Goal: Task Accomplishment & Management: Manage account settings

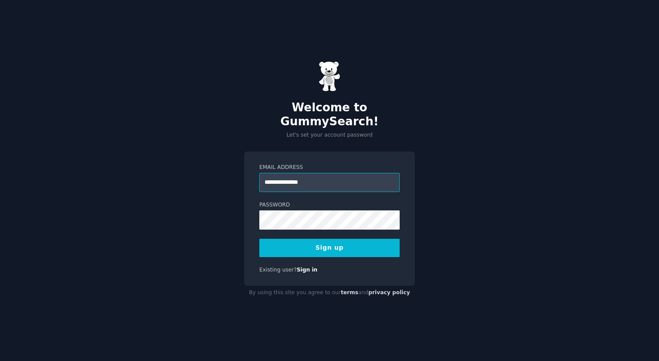
type input "**********"
click at [0, 360] on com-1password-button at bounding box center [0, 361] width 0 height 0
click at [336, 238] on button "Sign up" at bounding box center [329, 247] width 140 height 18
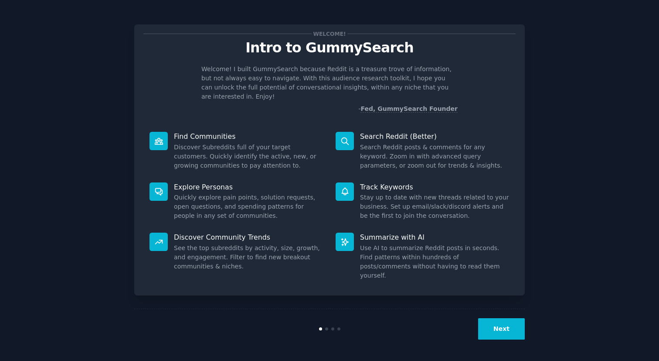
click at [501, 326] on button "Next" at bounding box center [501, 328] width 47 height 21
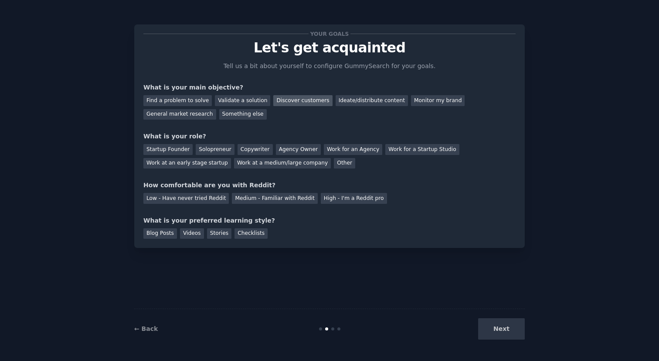
click at [279, 98] on div "Discover customers" at bounding box center [302, 100] width 59 height 11
click at [344, 102] on div "Ideate/distribute content" at bounding box center [372, 100] width 72 height 11
click at [300, 99] on div "Discover customers" at bounding box center [302, 100] width 59 height 11
click at [184, 146] on div "Startup Founder" at bounding box center [167, 149] width 49 height 11
click at [253, 198] on div "Medium - Familiar with Reddit" at bounding box center [274, 198] width 85 height 11
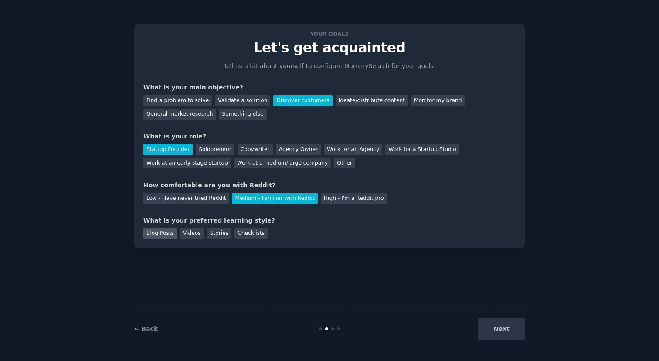
click at [170, 234] on div "Blog Posts" at bounding box center [160, 233] width 34 height 11
click at [509, 325] on button "Next" at bounding box center [501, 328] width 47 height 21
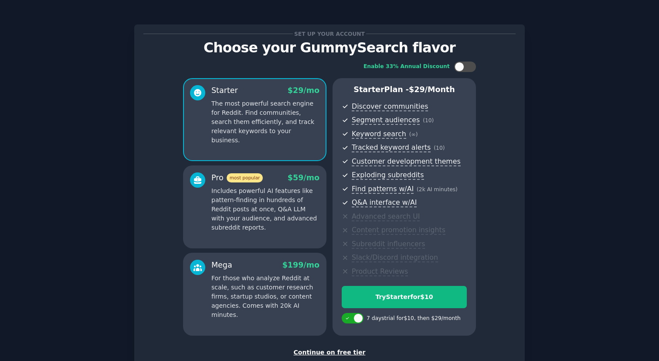
click at [214, 194] on p "Includes powerful AI features like pattern-finding in hundreds of Reddit posts …" at bounding box center [265, 209] width 108 height 46
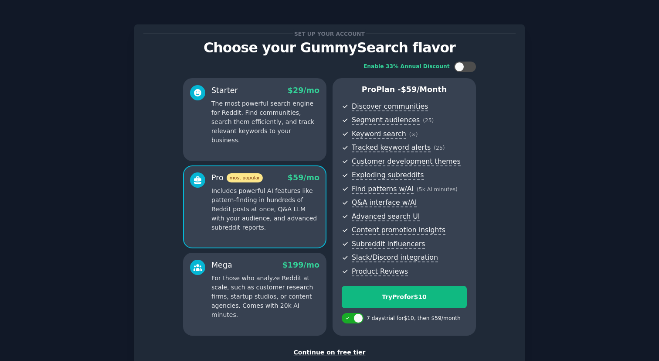
click at [241, 109] on p "The most powerful search engine for Reddit. Find communities, search them effic…" at bounding box center [265, 122] width 108 height 46
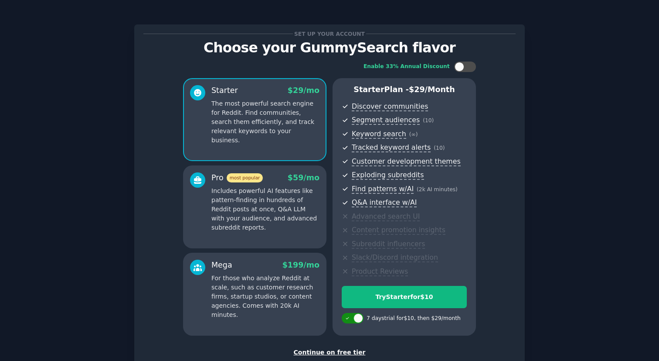
click at [358, 315] on div at bounding box center [359, 318] width 10 height 10
checkbox input "false"
click at [460, 66] on div at bounding box center [460, 67] width 10 height 10
click at [464, 67] on div at bounding box center [465, 66] width 22 height 10
checkbox input "false"
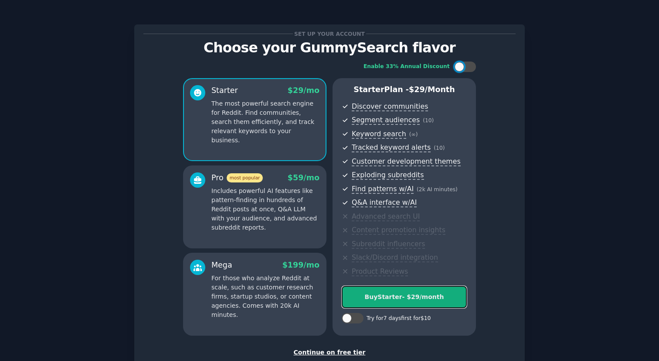
click at [409, 301] on div "Buy Starter - $ 29 /month" at bounding box center [404, 296] width 124 height 9
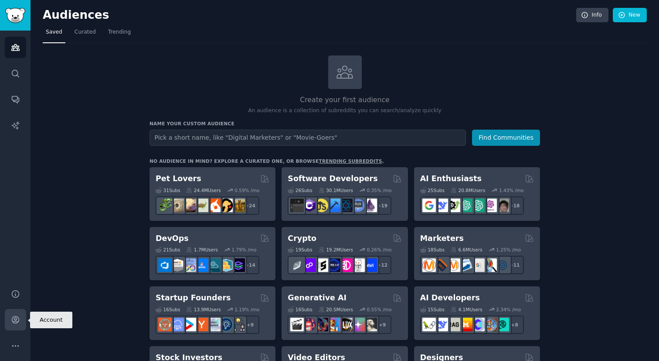
click at [13, 317] on icon "Sidebar" at bounding box center [15, 319] width 7 height 7
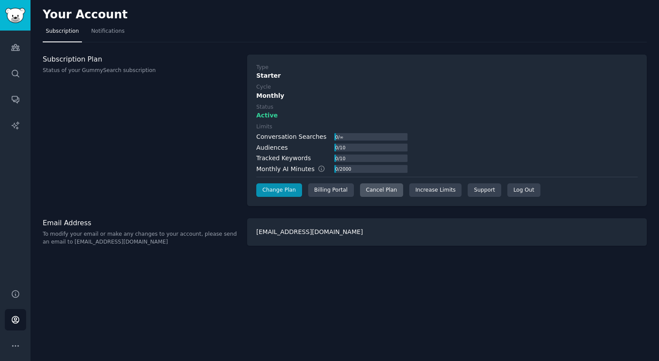
click at [380, 186] on div "Cancel Plan" at bounding box center [381, 190] width 43 height 14
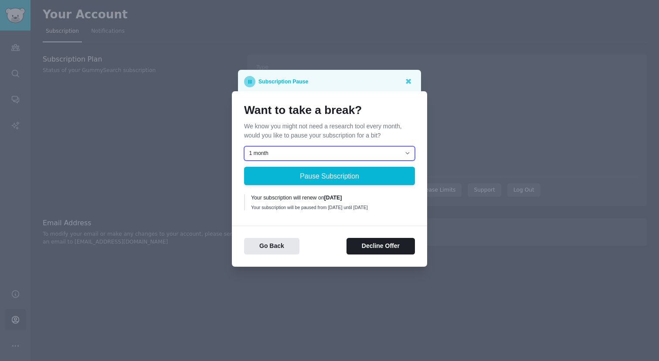
click at [341, 153] on select "1 month 2 months 3 months Choose a custom date to resume" at bounding box center [329, 153] width 171 height 15
click at [330, 149] on select "1 month 2 months 3 months Choose a custom date to resume" at bounding box center [329, 153] width 171 height 15
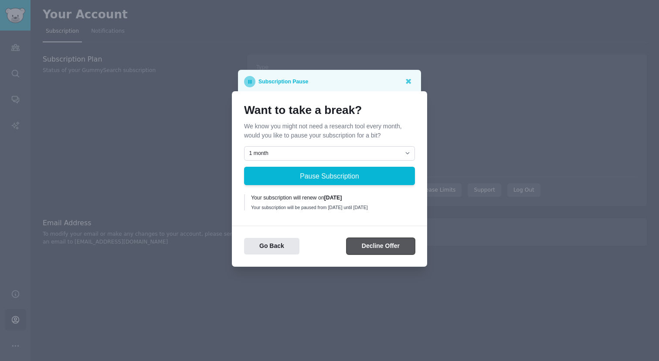
click at [364, 249] on button "Decline Offer" at bounding box center [381, 246] width 68 height 17
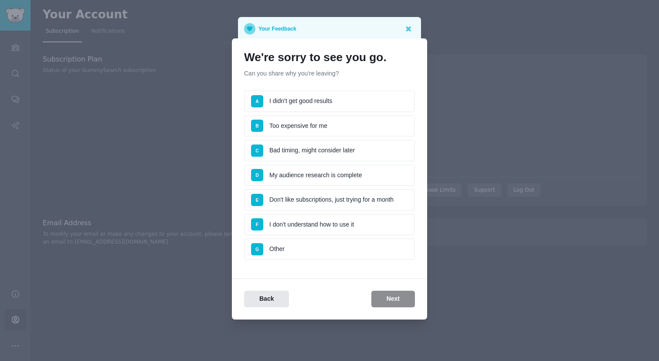
click at [310, 199] on li "E Don't like subscriptions, just trying for a month" at bounding box center [329, 200] width 171 height 22
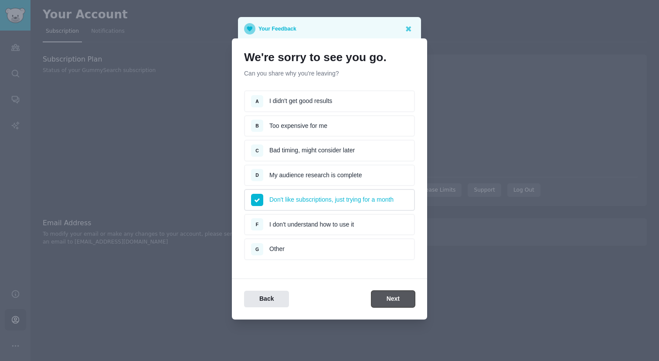
click at [384, 294] on button "Next" at bounding box center [393, 298] width 44 height 17
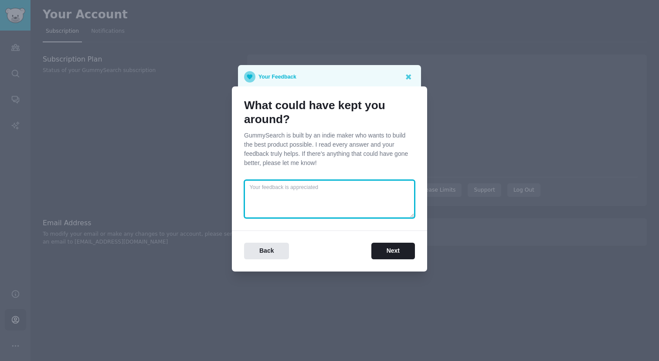
click at [349, 189] on textarea at bounding box center [329, 199] width 171 height 38
type textarea "Hi there. Just want to try it out. If I like it, I will uncancel. It is just a …"
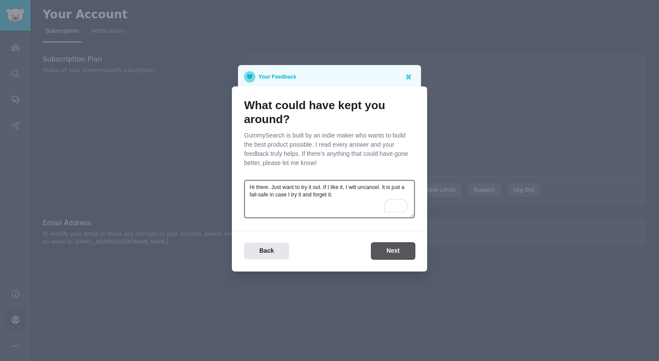
click at [391, 245] on button "Next" at bounding box center [393, 250] width 44 height 17
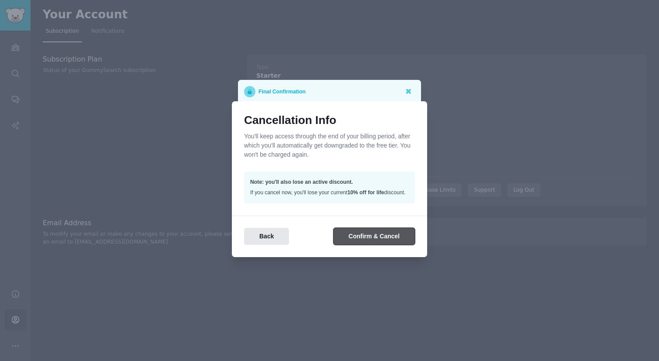
click at [351, 235] on button "Confirm & Cancel" at bounding box center [375, 236] width 82 height 17
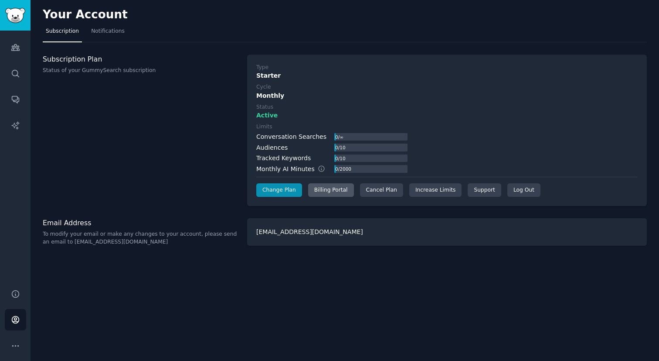
click at [342, 189] on div "Billing Portal" at bounding box center [331, 190] width 46 height 14
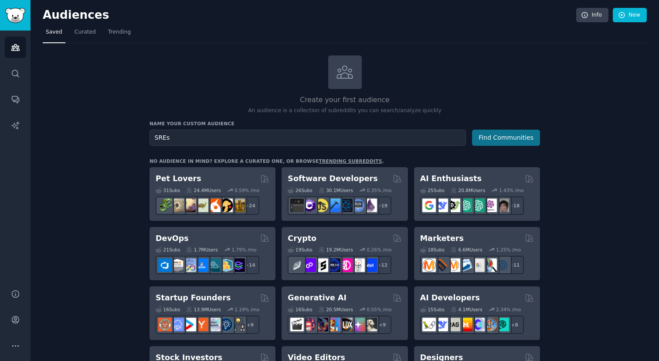
type input "SREs"
click at [496, 135] on button "Find Communities" at bounding box center [506, 137] width 68 height 16
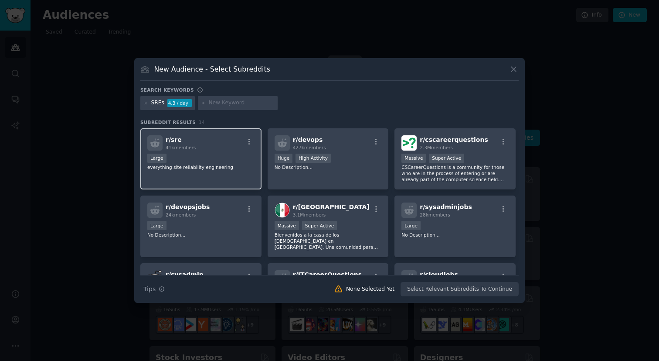
click at [187, 159] on div "Large" at bounding box center [200, 158] width 107 height 11
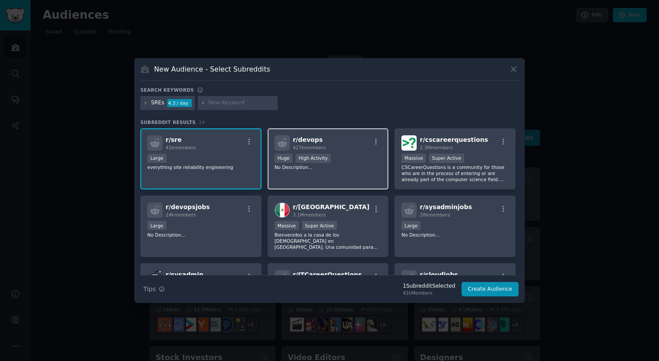
click at [357, 155] on div ">= 80th percentile for submissions / day Huge High Activity" at bounding box center [328, 158] width 107 height 11
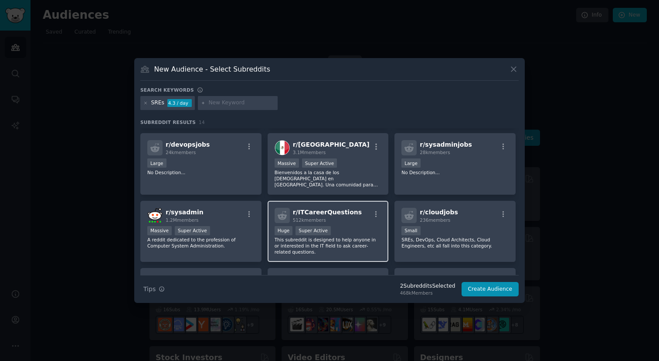
scroll to position [68, 0]
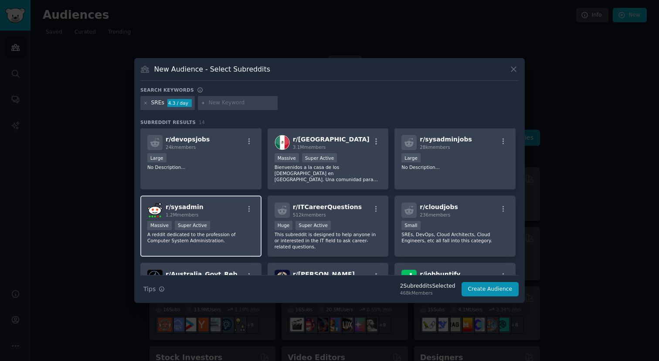
click at [247, 228] on div "Massive Super Active" at bounding box center [200, 226] width 107 height 11
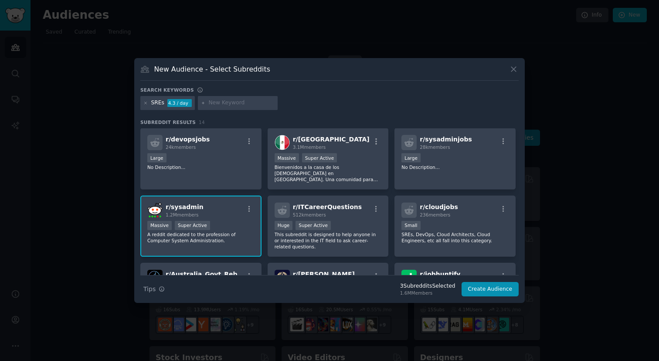
click at [247, 228] on div "Massive Super Active" at bounding box center [200, 226] width 107 height 11
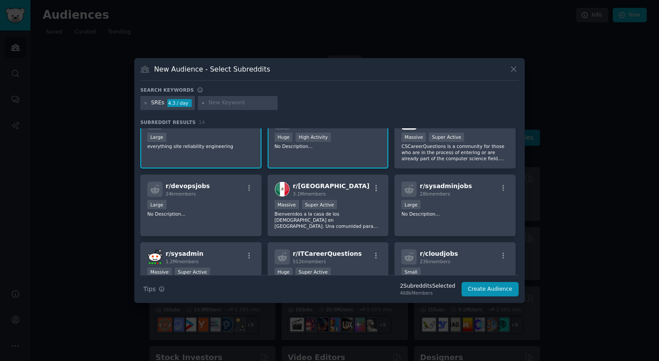
scroll to position [0, 0]
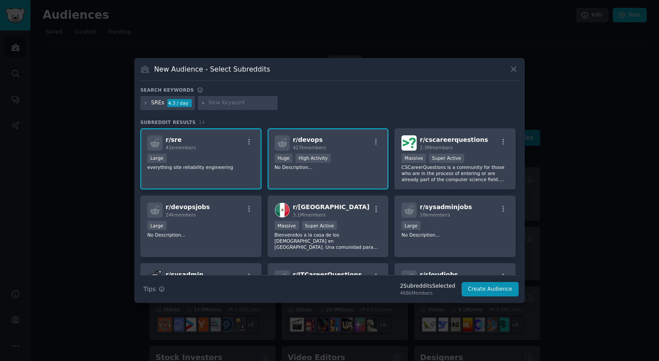
click at [231, 103] on input "text" at bounding box center [241, 103] width 66 height 8
type input "msp"
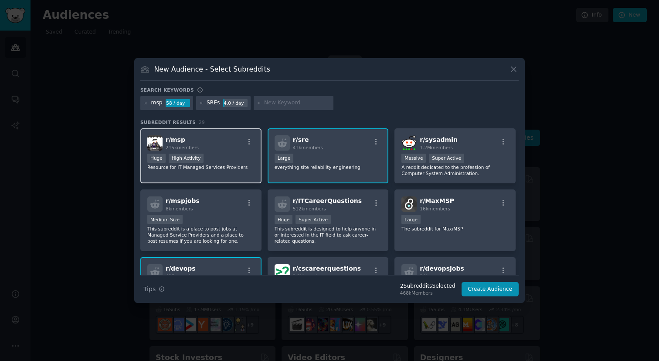
click at [225, 154] on div "Huge High Activity" at bounding box center [200, 158] width 107 height 11
click at [319, 160] on div "Large" at bounding box center [328, 158] width 107 height 11
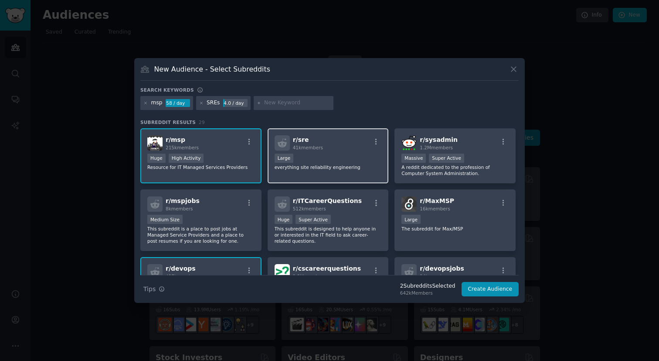
click at [338, 160] on div "Large" at bounding box center [328, 158] width 107 height 11
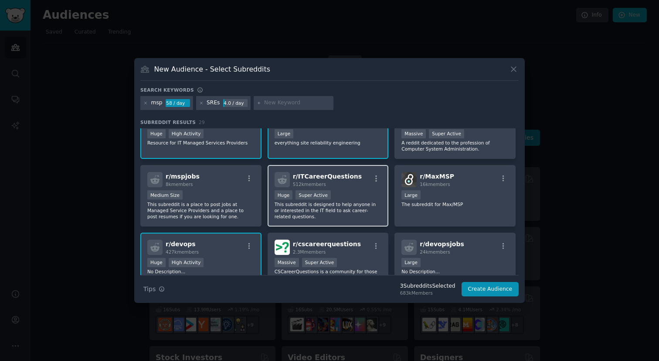
scroll to position [27, 0]
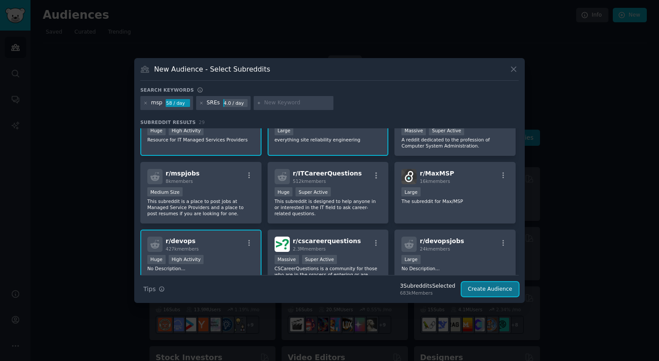
click at [476, 291] on button "Create Audience" at bounding box center [491, 289] width 58 height 15
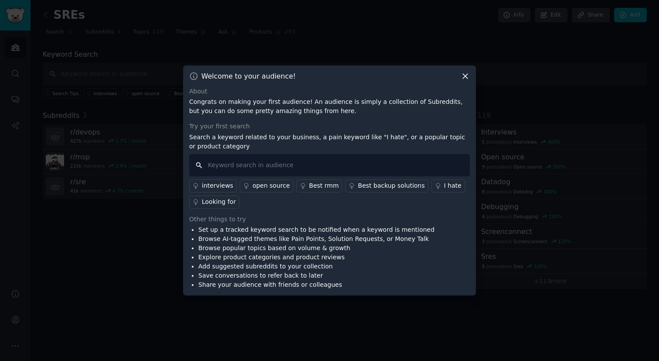
click at [326, 171] on input "text" at bounding box center [329, 165] width 281 height 22
type input "v"
type input "vendor monitoring"
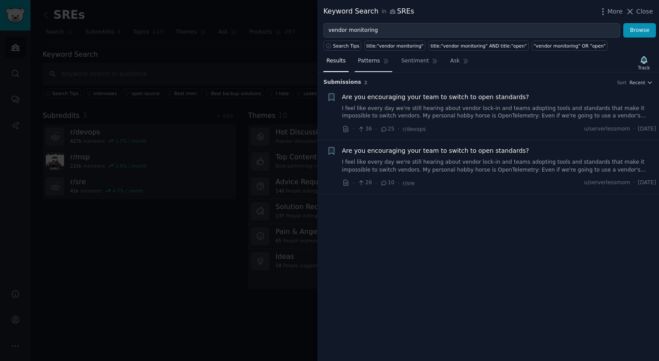
click at [381, 61] on link "Patterns" at bounding box center [373, 63] width 37 height 18
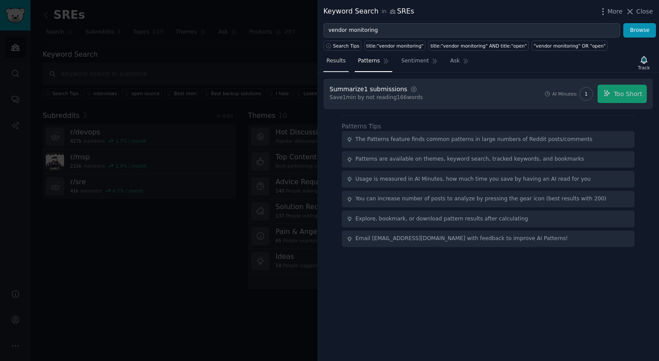
click at [340, 59] on span "Results" at bounding box center [336, 61] width 19 height 8
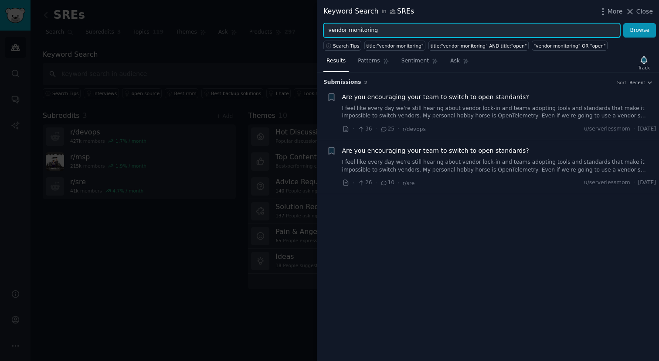
click at [380, 27] on input "vendor monitoring" at bounding box center [472, 30] width 297 height 15
type input "status page"
click at [623, 23] on button "Browse" at bounding box center [639, 30] width 33 height 15
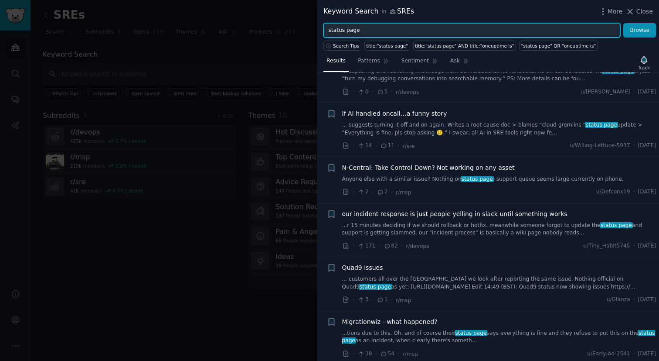
scroll to position [46, 0]
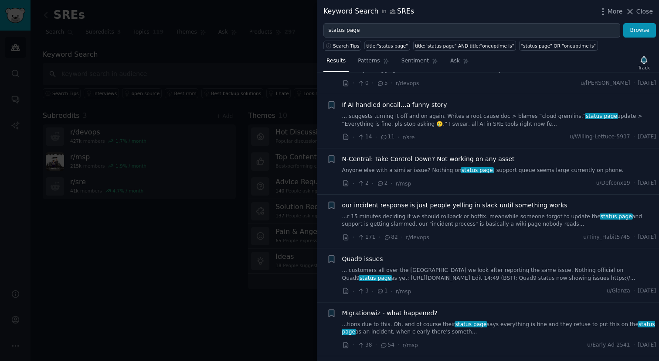
click at [393, 270] on link "... customers all over the UK we look after reporting the same issue. Nothing o…" at bounding box center [499, 273] width 314 height 15
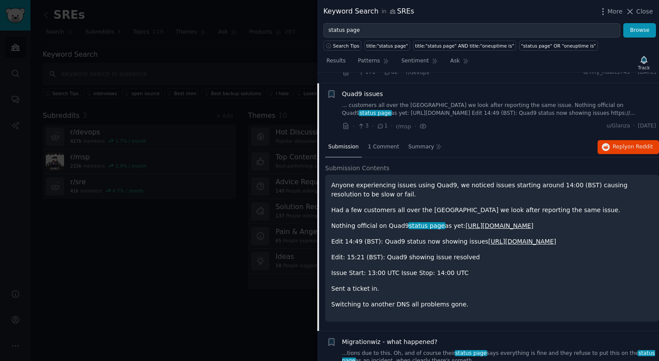
scroll to position [221, 0]
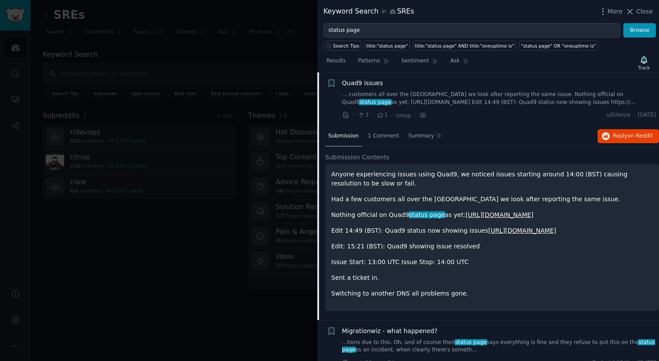
click at [496, 216] on link "https://uptime.quad9.net/" at bounding box center [500, 214] width 68 height 7
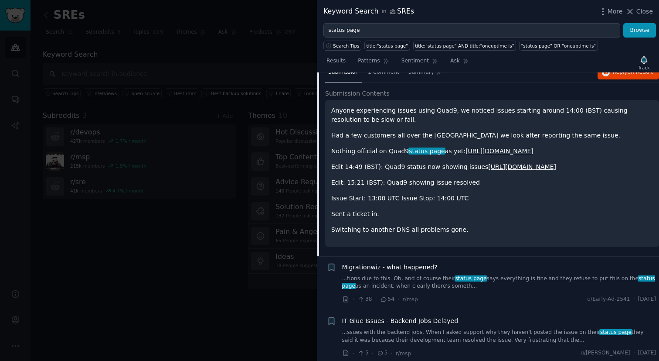
scroll to position [286, 0]
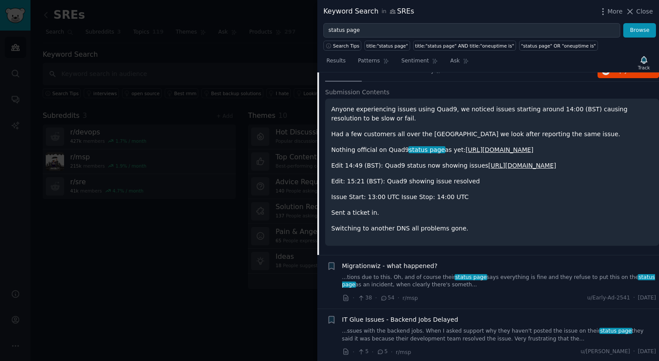
click at [387, 264] on span "Migrationwiz - what happened?" at bounding box center [389, 265] width 95 height 9
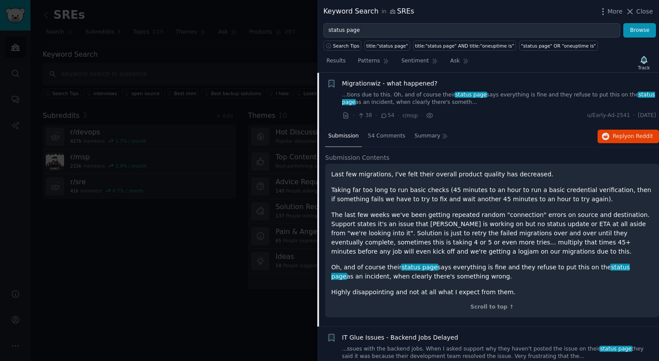
scroll to position [284, 0]
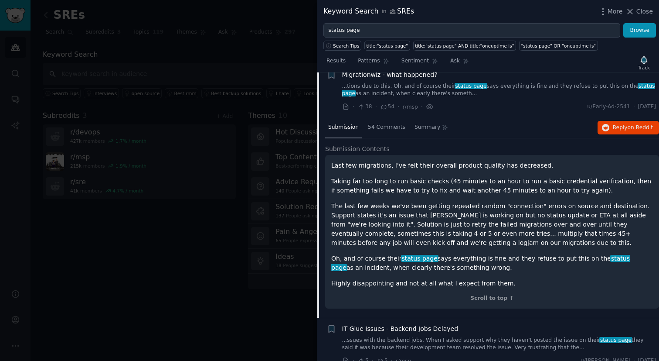
click at [360, 74] on span "Migrationwiz - what happened?" at bounding box center [389, 74] width 95 height 9
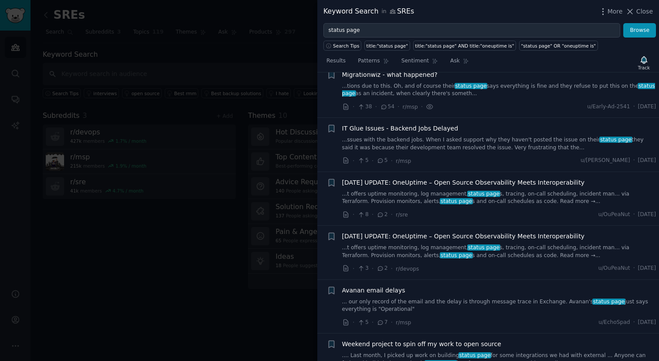
click at [360, 74] on span "Migrationwiz - what happened?" at bounding box center [389, 74] width 95 height 9
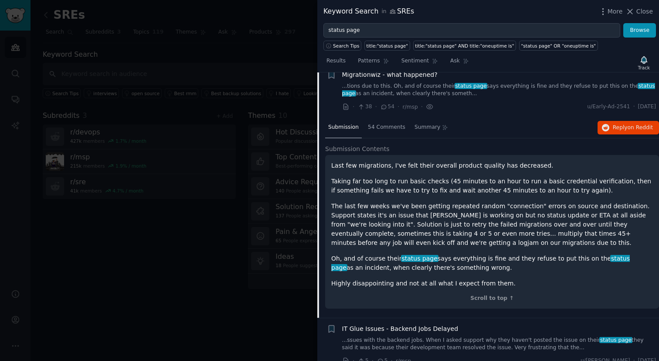
scroll to position [275, 0]
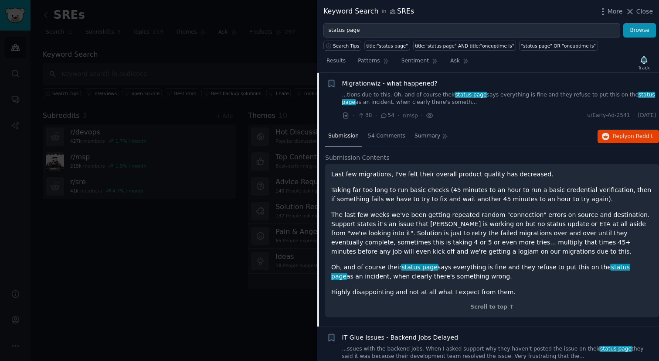
click at [368, 199] on p "Taking far too long to run basic checks (45 minutes to an hour to run a basic c…" at bounding box center [492, 194] width 322 height 18
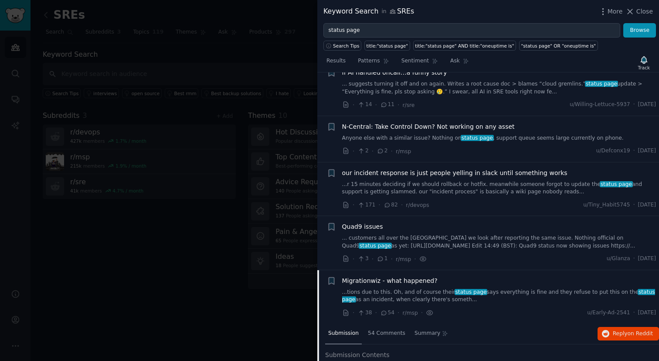
scroll to position [71, 0]
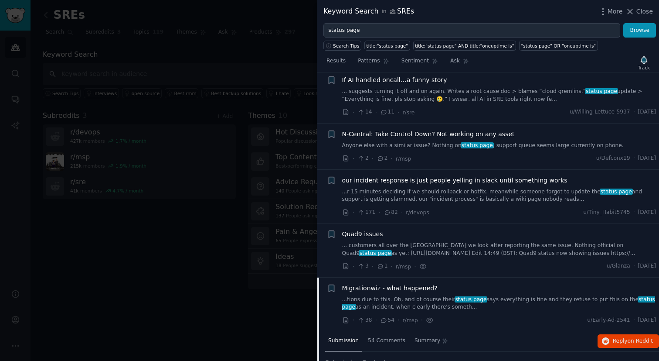
click at [386, 189] on link "...r 15 minutes deciding if we should rollback or hotfix. meanwhile someone for…" at bounding box center [499, 195] width 314 height 15
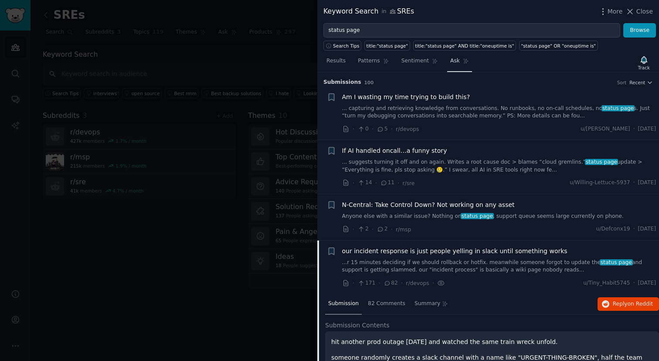
click at [453, 61] on span "Ask" at bounding box center [455, 61] width 10 height 8
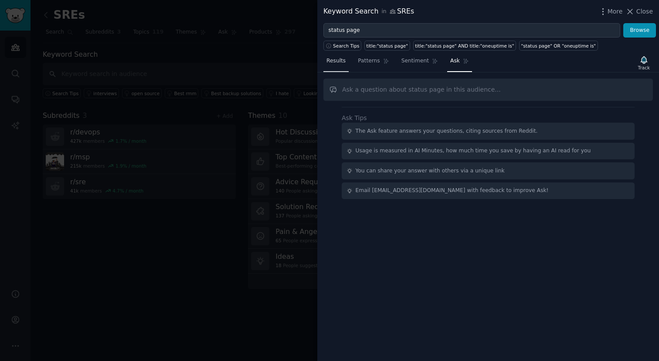
click at [344, 61] on span "Results" at bounding box center [336, 61] width 19 height 8
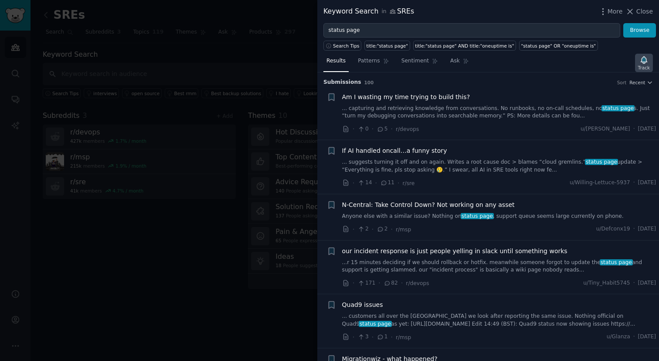
click at [638, 61] on div "Track" at bounding box center [644, 63] width 18 height 18
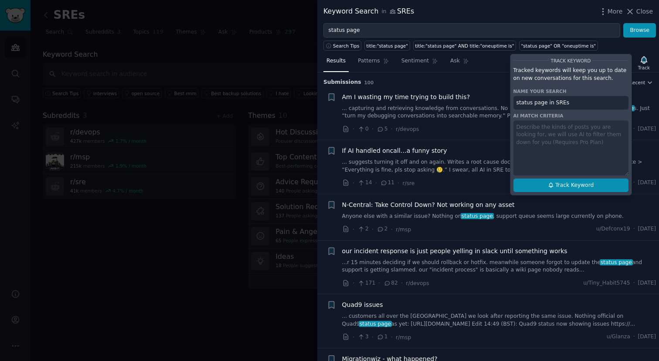
click at [563, 183] on span "Track Keyword" at bounding box center [574, 185] width 38 height 8
type input "status page in SREs"
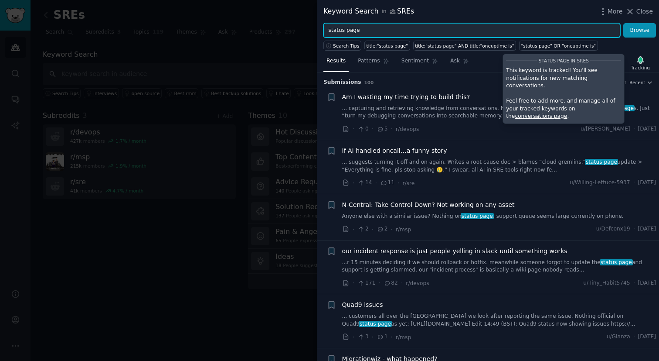
click at [451, 31] on input "status page" at bounding box center [472, 30] width 297 height 15
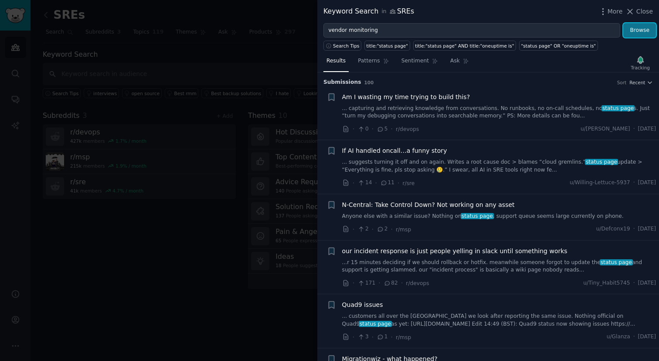
click at [630, 27] on button "Browse" at bounding box center [639, 30] width 33 height 15
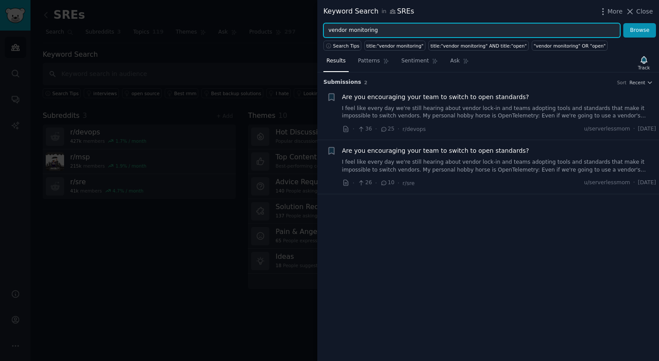
click at [339, 28] on input "vendor monitoring" at bounding box center [472, 30] width 297 height 15
type input "status page aggregator"
click at [623, 23] on button "Browse" at bounding box center [639, 30] width 33 height 15
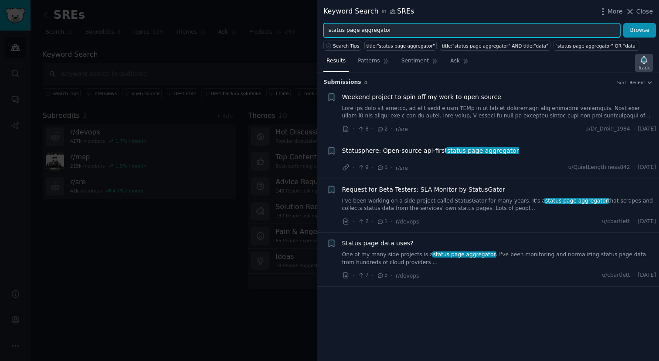
click at [646, 63] on icon "button" at bounding box center [644, 59] width 9 height 9
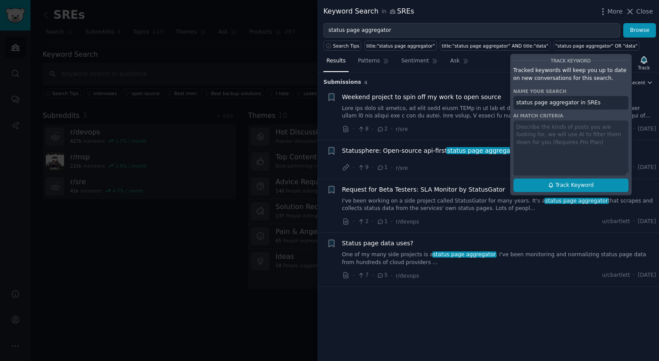
click at [561, 184] on span "Track Keyword" at bounding box center [574, 185] width 38 height 8
type input "status page aggregator in SREs"
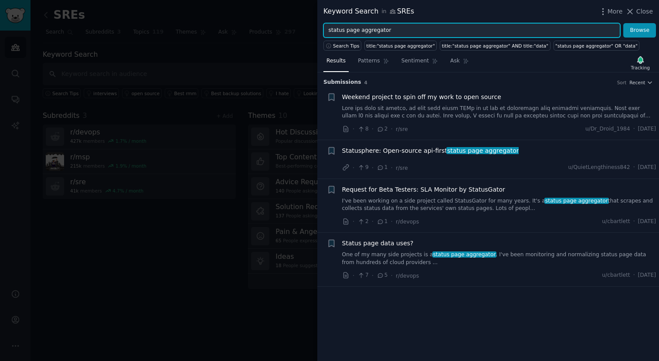
click at [373, 28] on input "status page aggregator" at bounding box center [472, 30] width 297 height 15
type input "outage alerts"
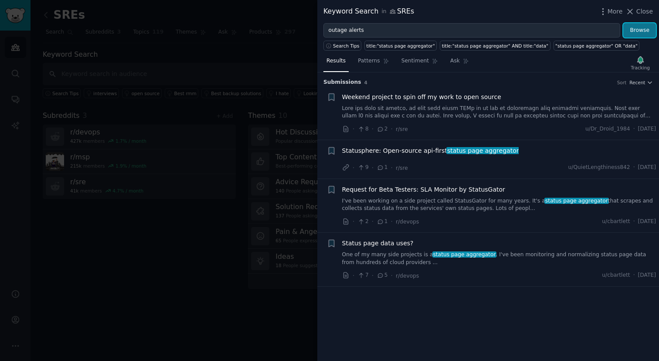
click at [631, 27] on button "Browse" at bounding box center [639, 30] width 33 height 15
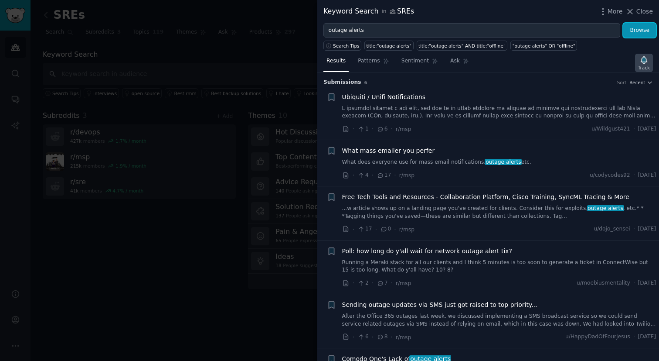
click at [644, 61] on icon "button" at bounding box center [644, 59] width 6 height 7
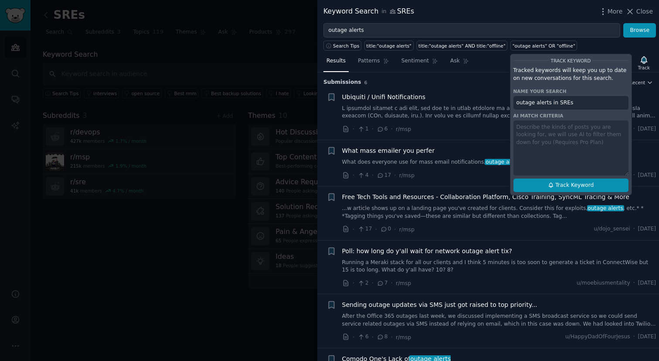
click at [554, 184] on button "Track Keyword" at bounding box center [571, 185] width 115 height 14
type input "outage alerts in SREs"
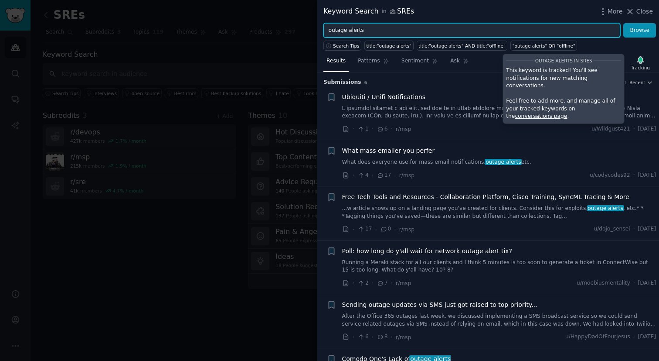
click at [380, 26] on input "outage alerts" at bounding box center [472, 30] width 297 height 15
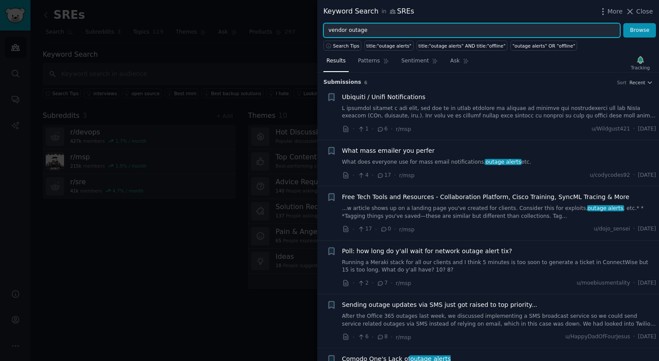
type input "vendor outage"
click at [623, 23] on button "Browse" at bounding box center [639, 30] width 33 height 15
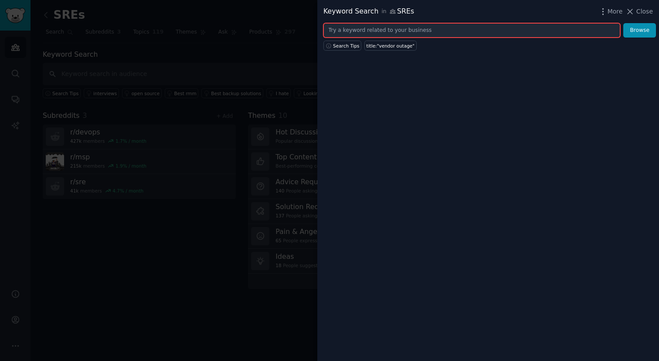
paste input "monitor third party services"
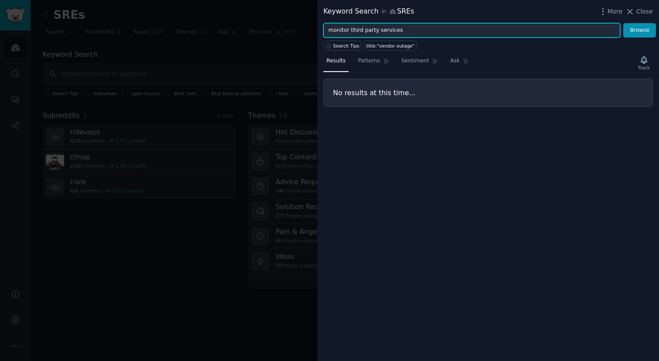
click at [623, 23] on button "Browse" at bounding box center [639, 30] width 33 height 15
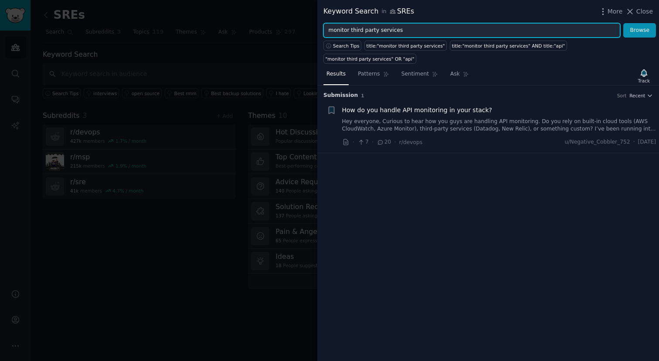
click at [388, 31] on input "monitor third party services" at bounding box center [472, 30] width 297 height 15
type input "monitor third party"
click at [623, 23] on button "Browse" at bounding box center [639, 30] width 33 height 15
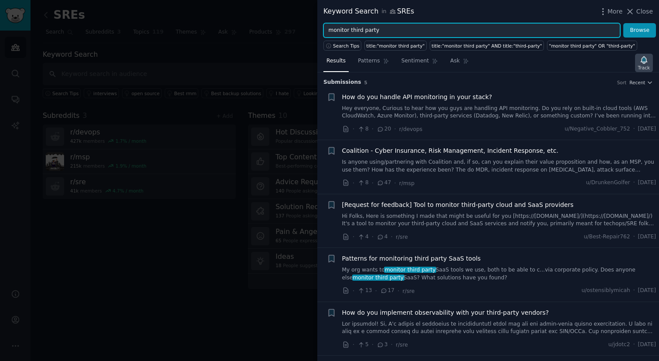
click at [643, 61] on icon "button" at bounding box center [644, 59] width 6 height 7
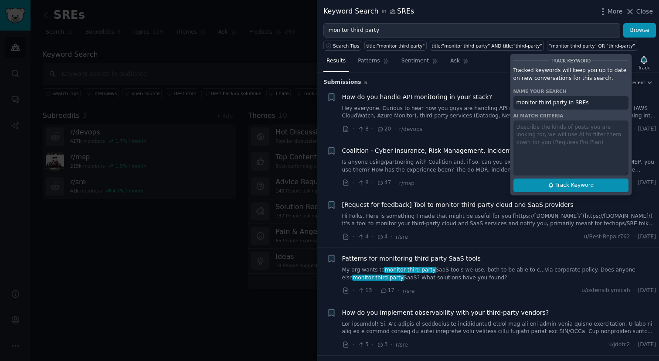
click at [559, 185] on span "Track Keyword" at bounding box center [574, 185] width 38 height 8
type input "monitor third party in SREs"
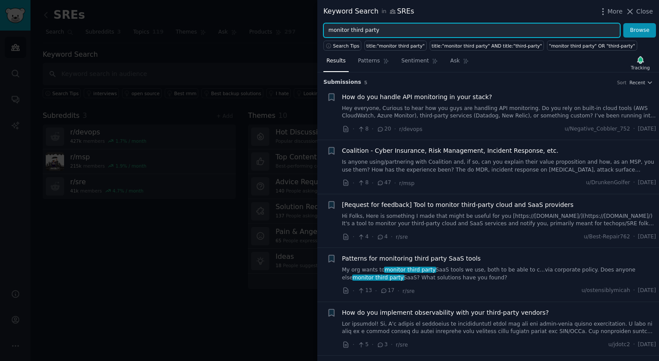
click at [402, 26] on input "monitor third party" at bounding box center [472, 30] width 297 height 15
type input "saas monitoring"
click at [623, 23] on button "Browse" at bounding box center [639, 30] width 33 height 15
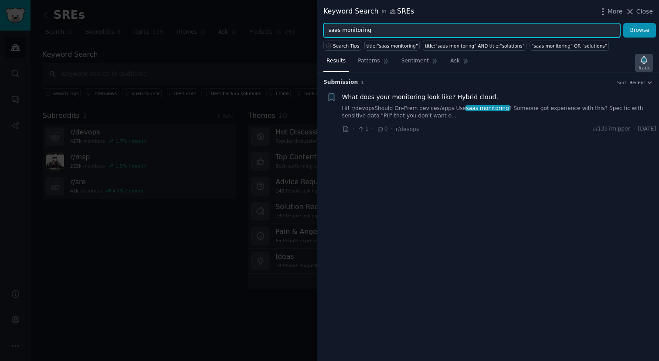
click at [640, 61] on icon "button" at bounding box center [644, 59] width 9 height 9
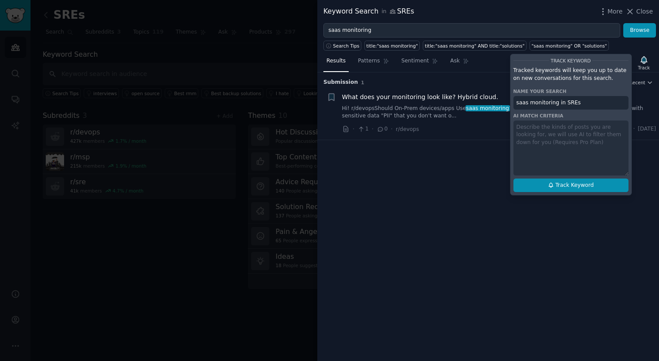
click at [543, 191] on button "Track Keyword" at bounding box center [571, 185] width 115 height 14
type input "saas monitoring in SREs"
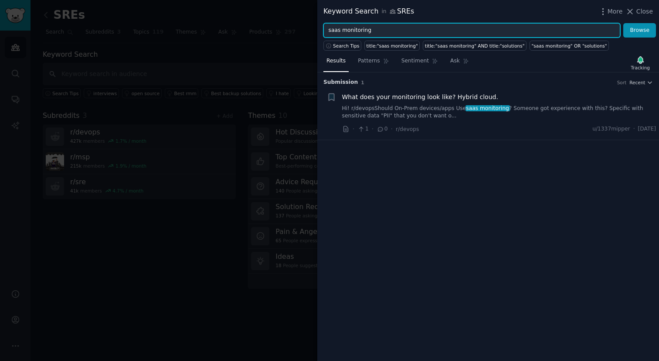
click at [487, 31] on input "saas monitoring" at bounding box center [472, 30] width 297 height 15
paste input "track service outages"
type input "track service outages"
click at [623, 23] on button "Browse" at bounding box center [639, 30] width 33 height 15
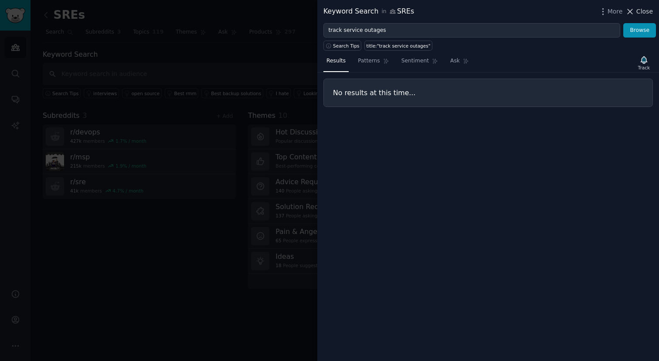
click at [639, 10] on span "Close" at bounding box center [645, 11] width 17 height 9
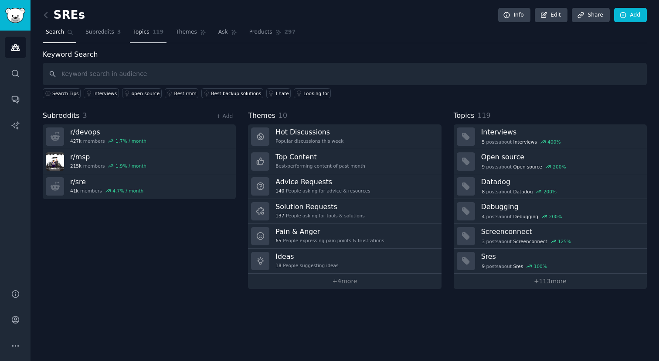
click at [153, 35] on span "119" at bounding box center [158, 32] width 11 height 8
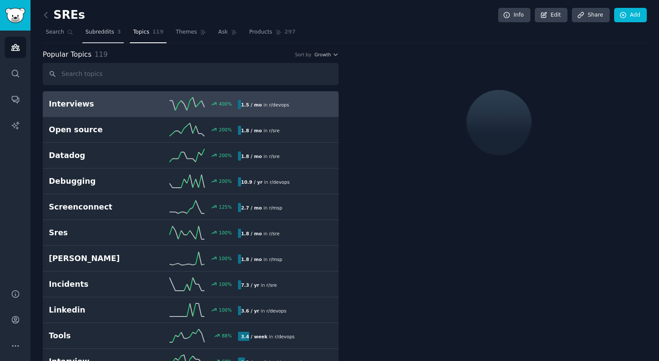
click at [110, 33] on span "Subreddits" at bounding box center [99, 32] width 29 height 8
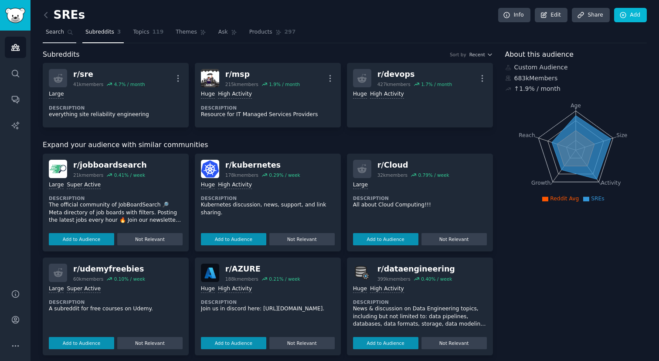
click at [61, 34] on span "Search" at bounding box center [55, 32] width 18 height 8
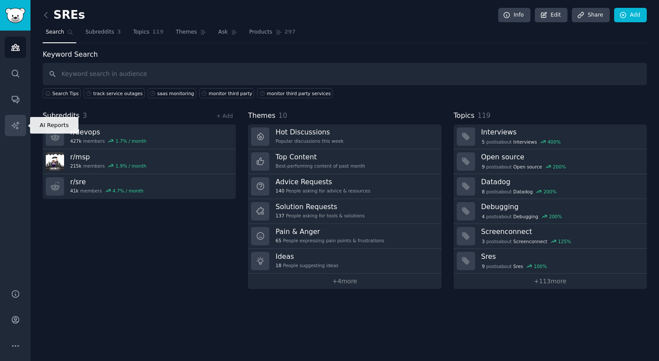
click at [18, 122] on icon "Sidebar" at bounding box center [15, 125] width 9 height 9
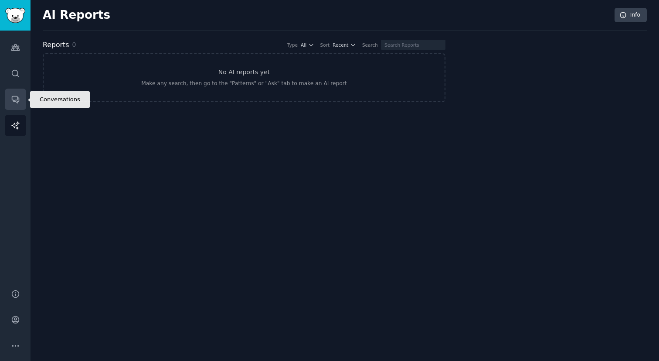
click at [22, 109] on link "Conversations" at bounding box center [15, 99] width 21 height 21
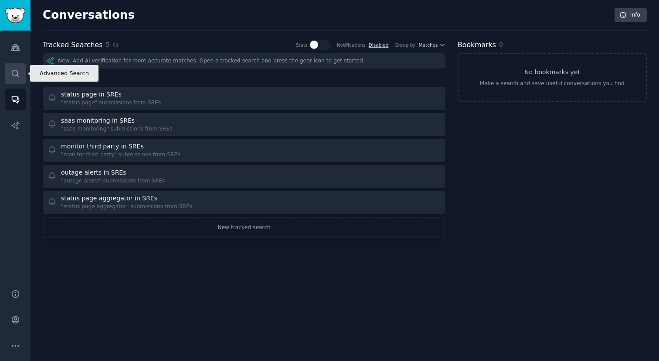
click at [22, 74] on link "Search" at bounding box center [15, 73] width 21 height 21
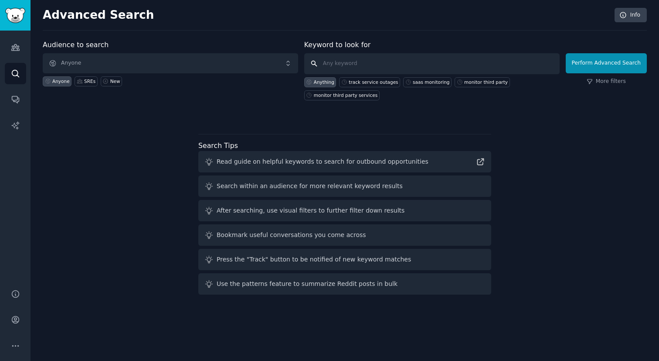
click at [353, 65] on input "text" at bounding box center [431, 63] width 255 height 21
click at [364, 79] on div "track service outages" at bounding box center [373, 82] width 49 height 6
type input "track service outages"
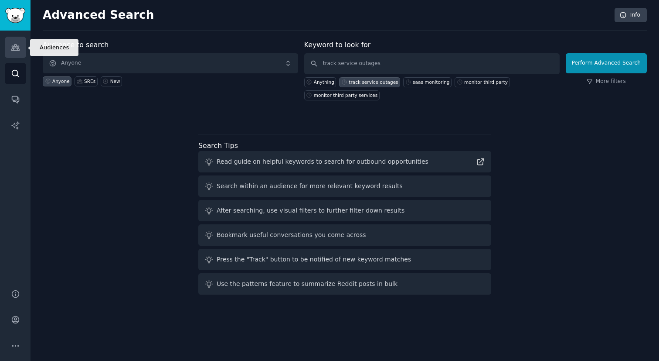
click at [19, 52] on link "Audiences" at bounding box center [15, 47] width 21 height 21
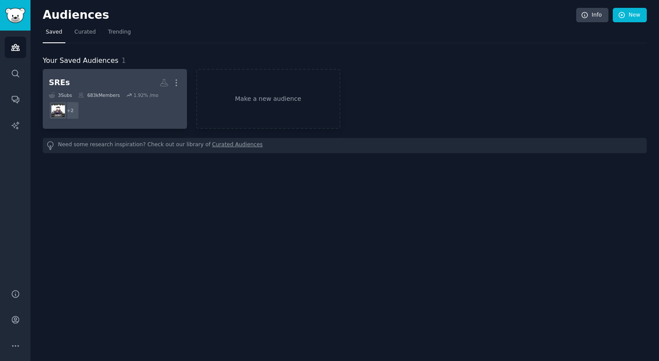
click at [87, 78] on h2 "SREs More" at bounding box center [115, 82] width 132 height 15
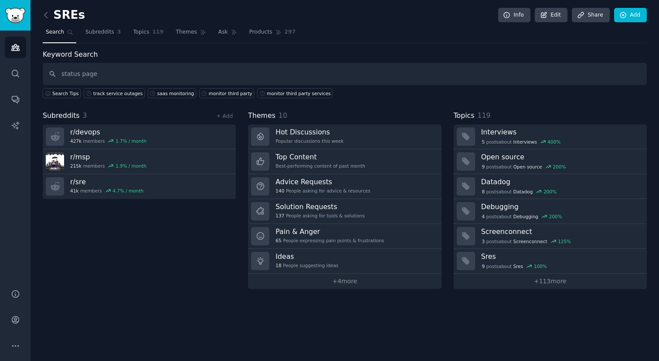
type input "status page"
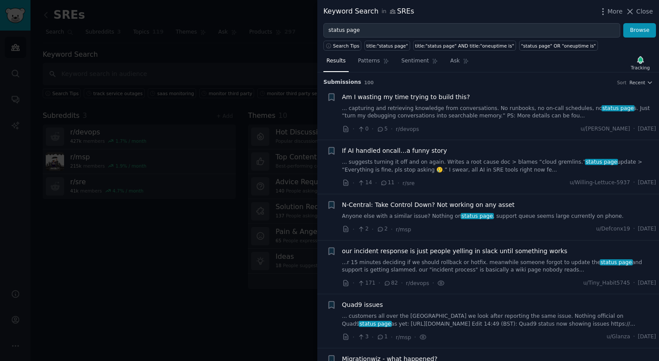
click at [278, 75] on div at bounding box center [329, 180] width 659 height 361
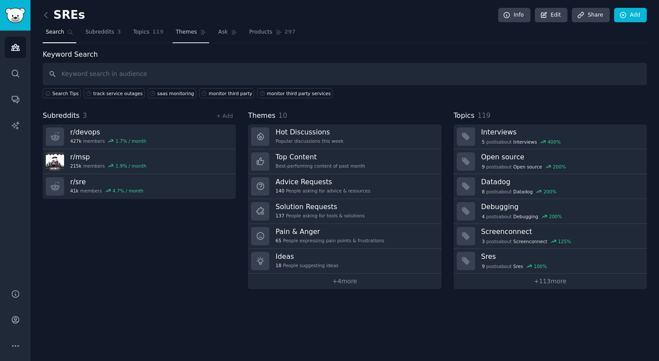
click at [184, 31] on span "Themes" at bounding box center [186, 32] width 21 height 8
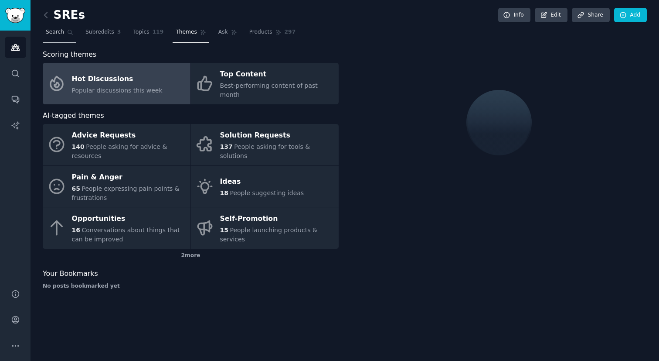
click at [61, 34] on span "Search" at bounding box center [55, 32] width 18 height 8
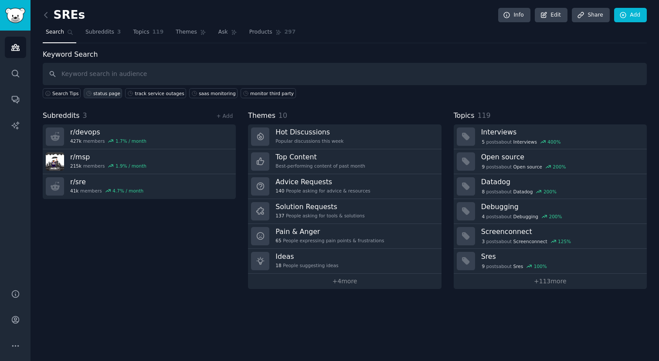
click at [106, 94] on div "status page" at bounding box center [106, 93] width 27 height 6
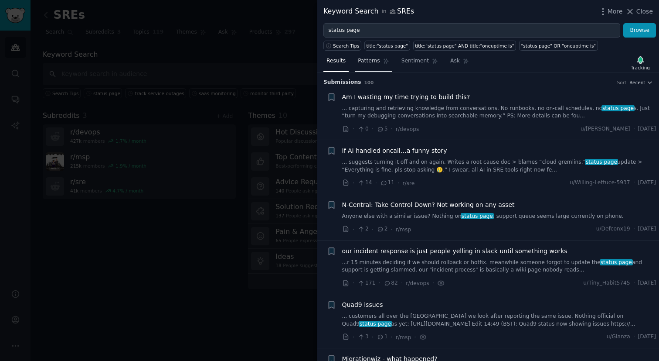
click at [378, 61] on span "Patterns" at bounding box center [369, 61] width 22 height 8
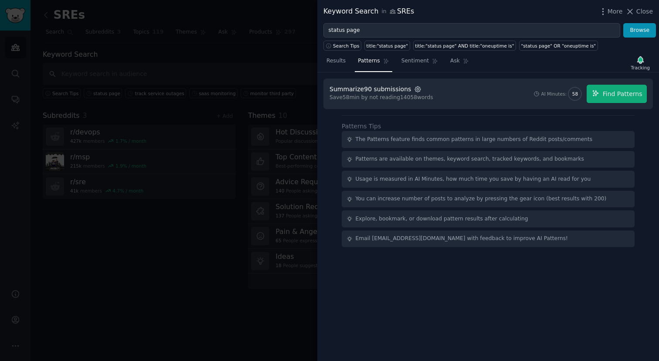
click at [417, 90] on icon "button" at bounding box center [418, 89] width 2 height 2
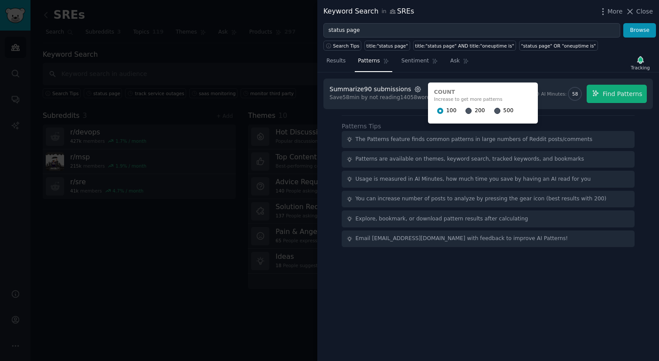
click at [417, 90] on icon "button" at bounding box center [418, 89] width 2 height 2
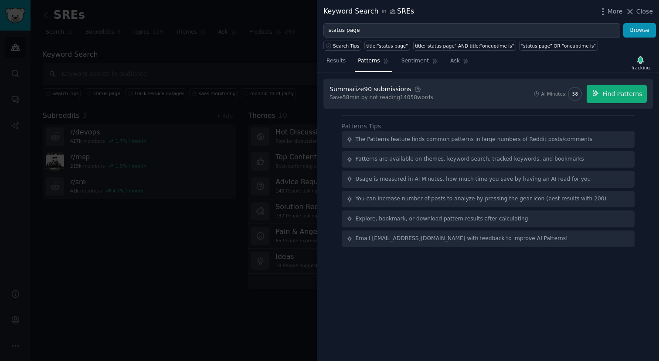
click at [160, 237] on div at bounding box center [329, 180] width 659 height 361
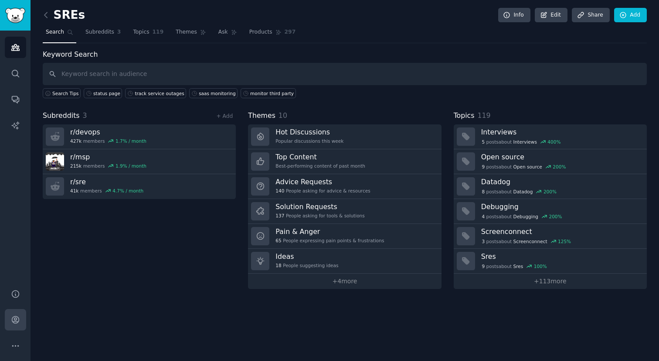
click at [19, 317] on icon "Sidebar" at bounding box center [15, 319] width 9 height 9
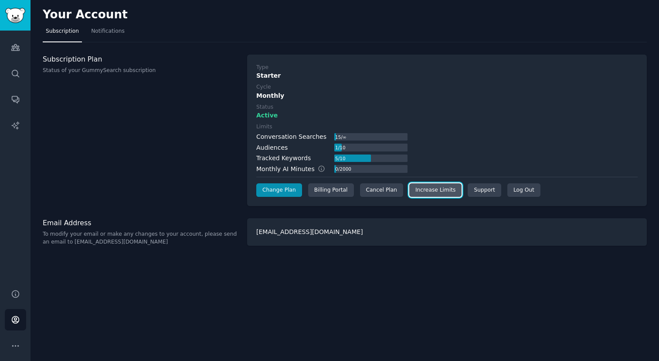
click at [422, 188] on link "Increase Limits" at bounding box center [435, 190] width 53 height 14
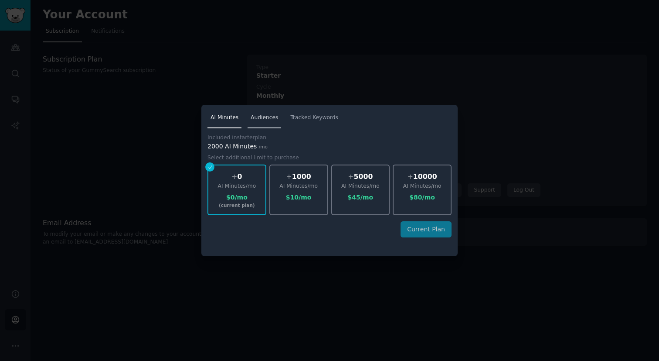
click at [266, 119] on span "Audiences" at bounding box center [264, 118] width 27 height 8
click at [299, 117] on span "Tracked Keywords" at bounding box center [314, 118] width 48 height 8
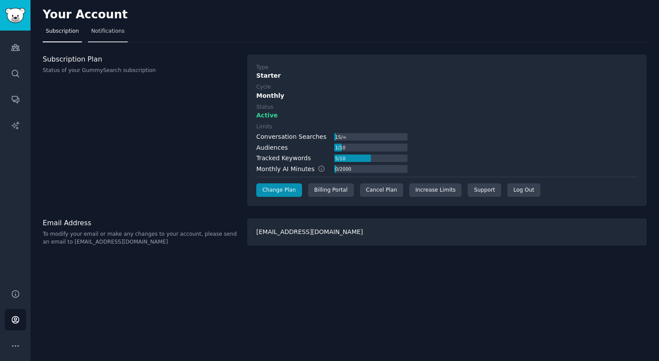
click at [105, 36] on link "Notifications" at bounding box center [108, 33] width 40 height 18
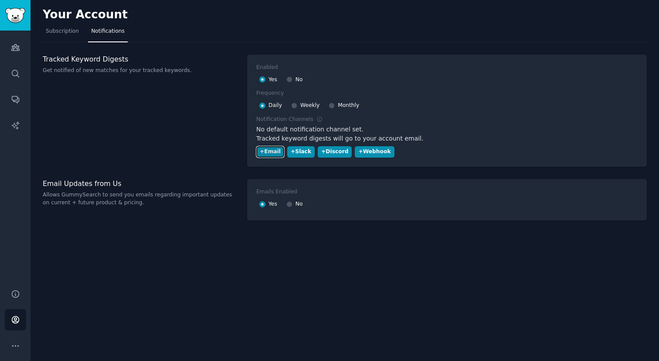
click at [278, 149] on div "+ Email" at bounding box center [270, 152] width 21 height 8
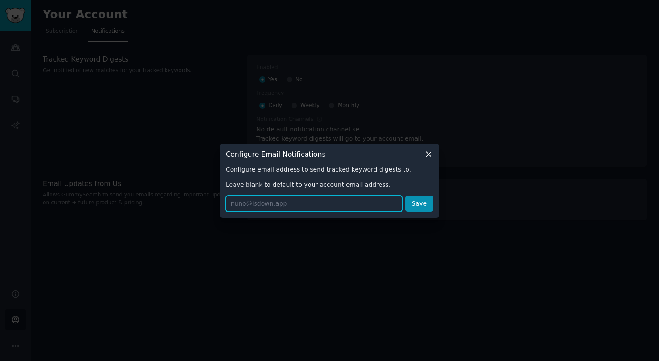
click at [282, 201] on input "text" at bounding box center [314, 203] width 177 height 16
type input "[EMAIL_ADDRESS][DOMAIN_NAME]"
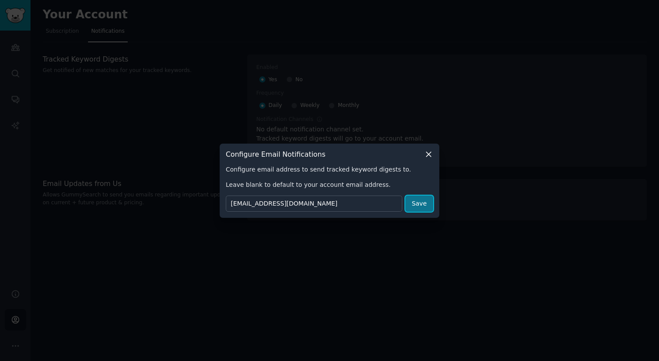
click at [417, 198] on button "Save" at bounding box center [419, 203] width 28 height 16
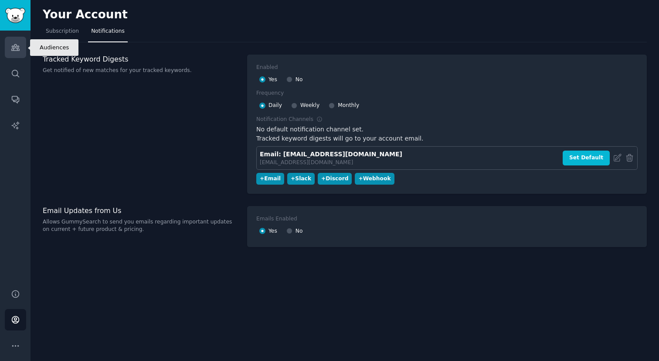
click at [11, 47] on icon "Sidebar" at bounding box center [15, 47] width 9 height 9
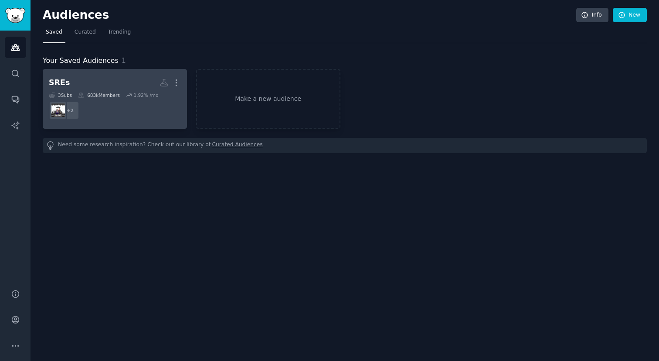
click at [85, 78] on h2 "SREs More" at bounding box center [115, 82] width 132 height 15
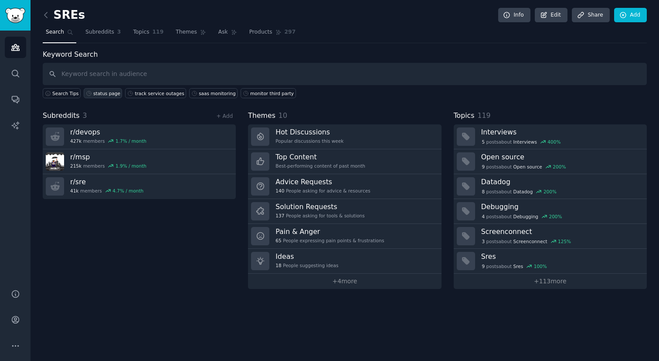
click at [107, 96] on link "status page" at bounding box center [103, 93] width 38 height 10
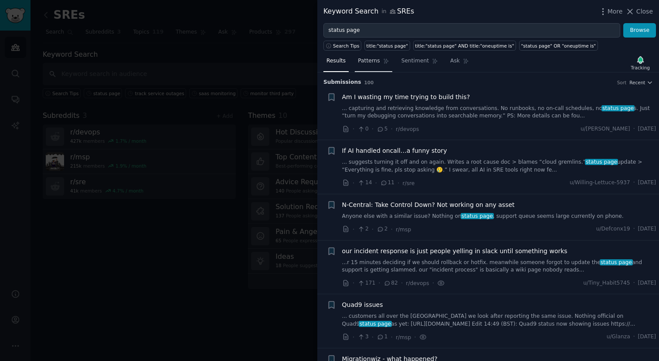
click at [378, 64] on span "Patterns" at bounding box center [369, 61] width 22 height 8
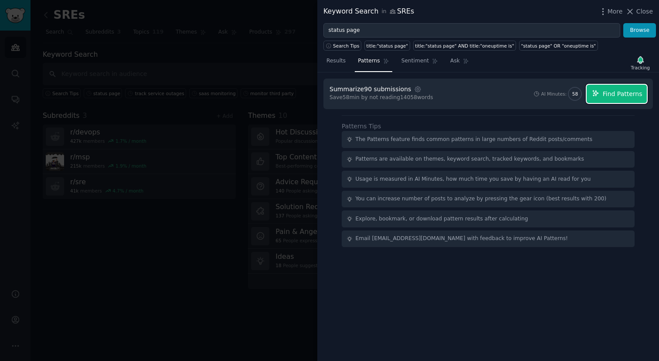
click at [621, 92] on span "Find Patterns" at bounding box center [623, 93] width 40 height 9
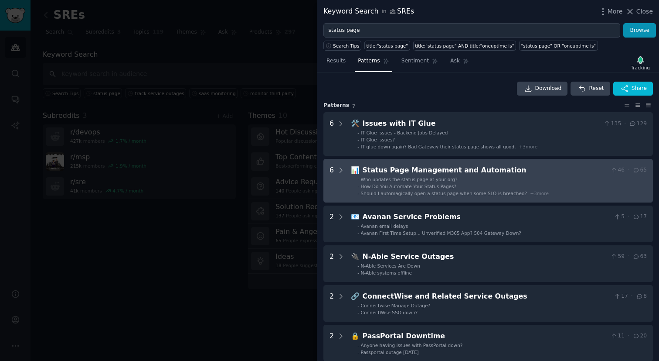
click at [489, 184] on li "- How Do You Automate Your Status Pages?" at bounding box center [503, 186] width 290 height 6
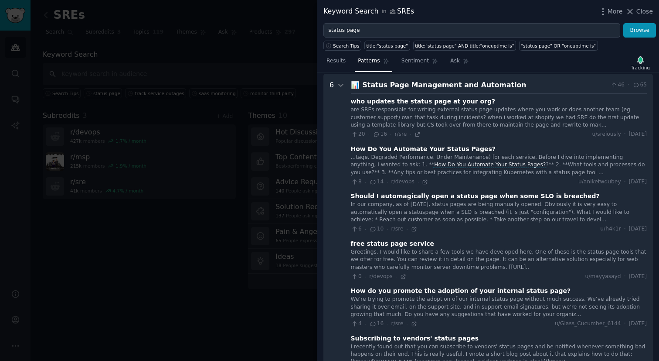
scroll to position [86, 0]
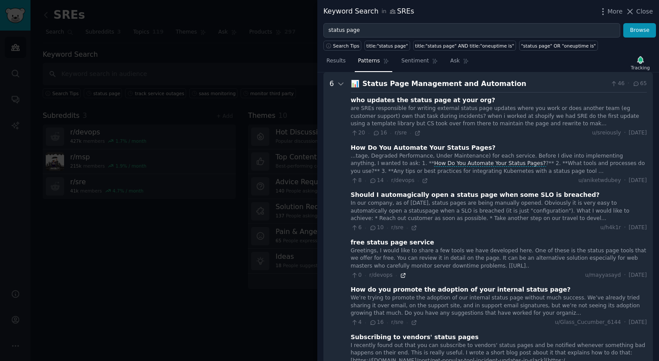
click at [402, 273] on icon at bounding box center [403, 275] width 6 height 6
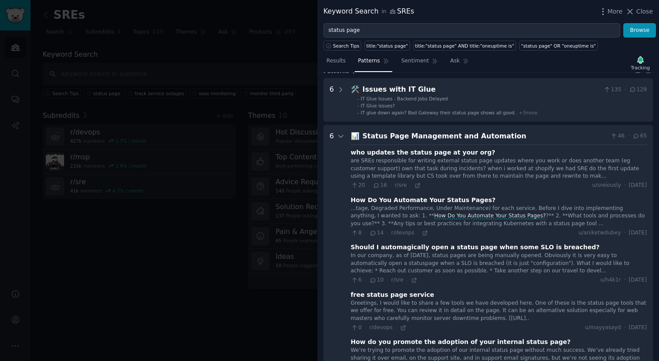
scroll to position [0, 0]
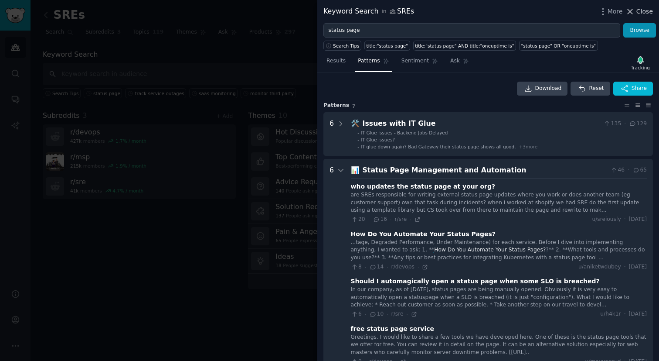
click at [646, 8] on span "Close" at bounding box center [645, 11] width 17 height 9
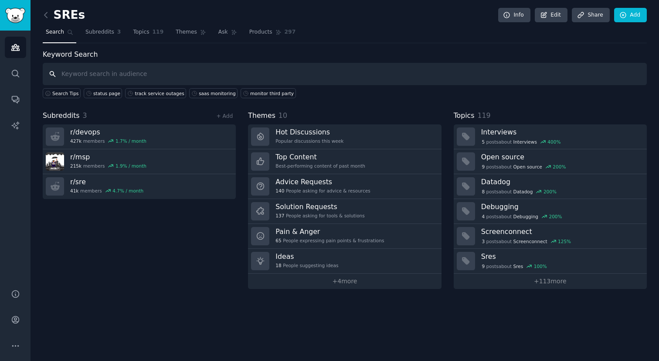
click at [87, 73] on input "text" at bounding box center [345, 74] width 604 height 22
click at [18, 42] on link "Audiences" at bounding box center [15, 47] width 21 height 21
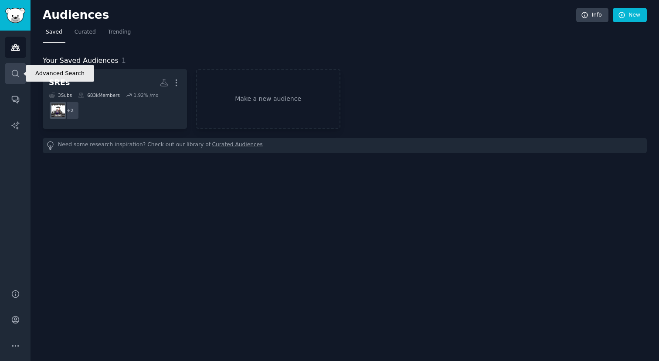
click at [14, 70] on icon "Sidebar" at bounding box center [15, 73] width 9 height 9
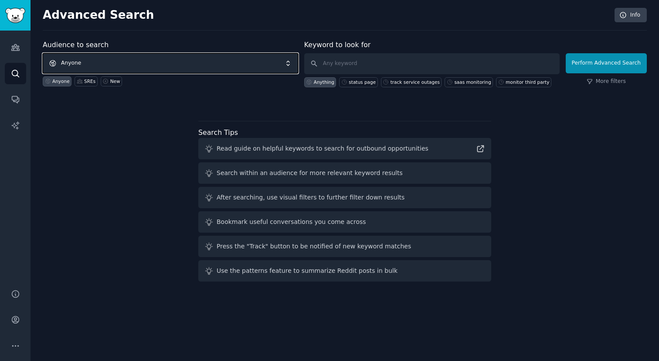
click at [83, 57] on span "Anyone" at bounding box center [170, 63] width 255 height 20
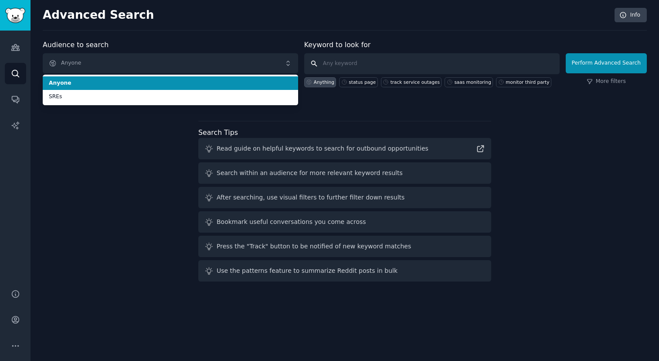
click at [333, 58] on input "text" at bounding box center [431, 63] width 255 height 21
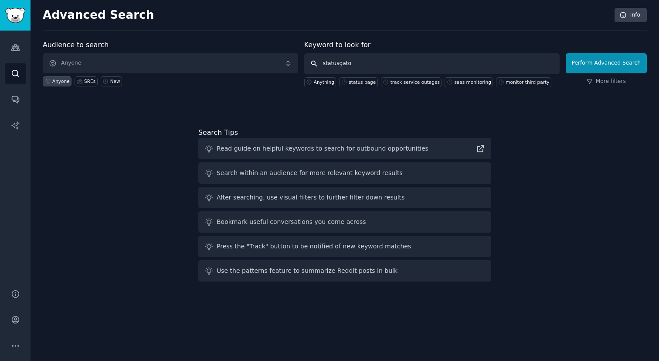
type input "statusgator"
click button "Perform Advanced Search" at bounding box center [606, 63] width 81 height 20
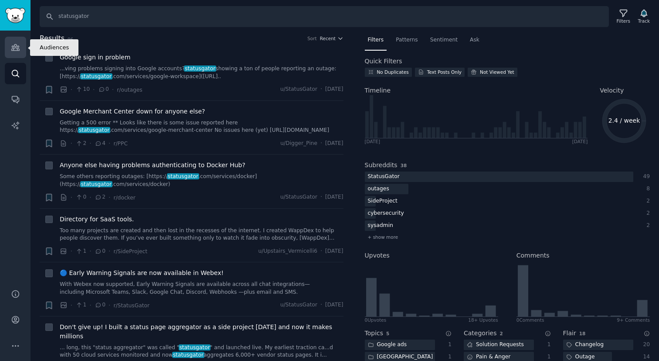
click at [17, 48] on icon "Sidebar" at bounding box center [15, 47] width 8 height 6
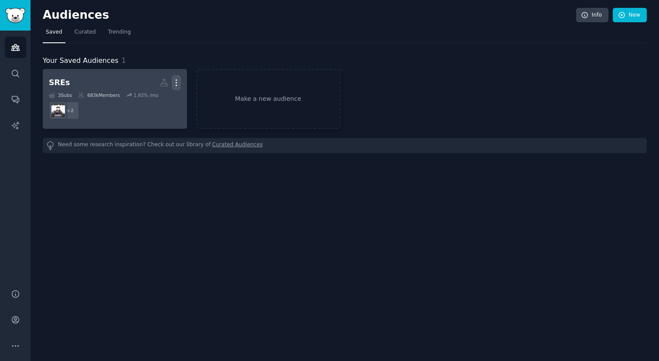
click at [177, 82] on icon "button" at bounding box center [176, 83] width 1 height 6
click at [154, 86] on p "View" at bounding box center [150, 85] width 14 height 9
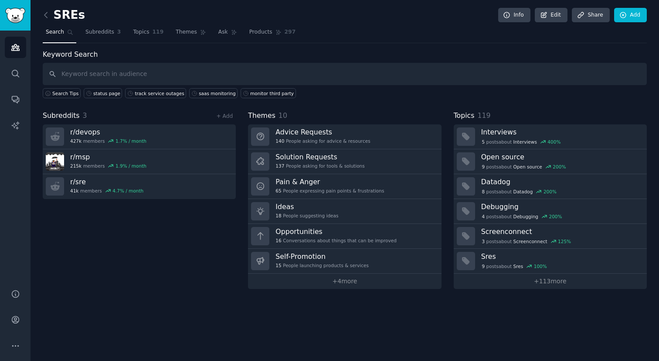
click at [68, 11] on h2 "SREs" at bounding box center [64, 15] width 42 height 14
click at [560, 12] on link "Edit" at bounding box center [551, 15] width 33 height 15
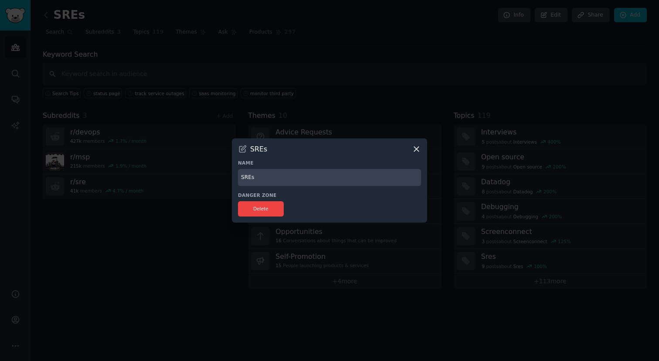
click at [264, 174] on input "SREs" at bounding box center [329, 177] width 183 height 17
type input "IsDown Audience"
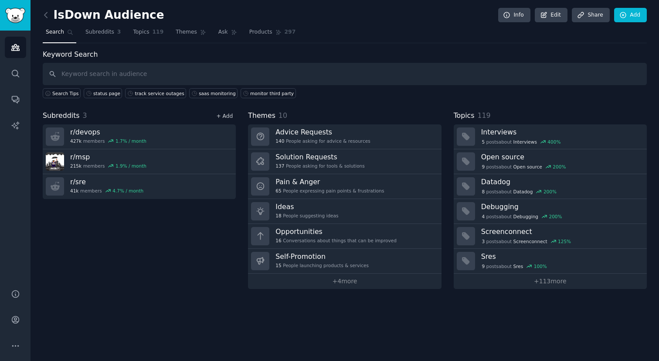
click at [221, 113] on link "+ Add" at bounding box center [224, 116] width 17 height 6
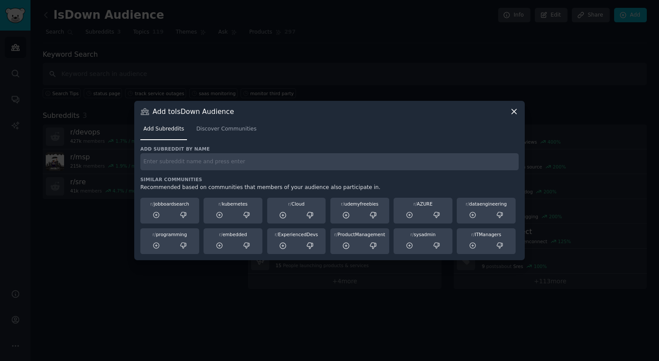
click at [190, 158] on input "text" at bounding box center [329, 161] width 378 height 17
type input "cybersecurity"
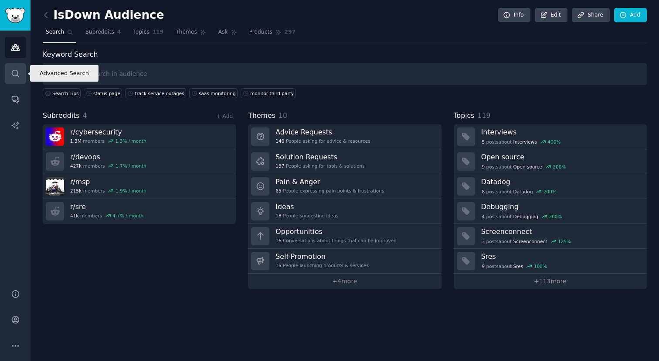
click at [14, 75] on icon "Sidebar" at bounding box center [15, 73] width 9 height 9
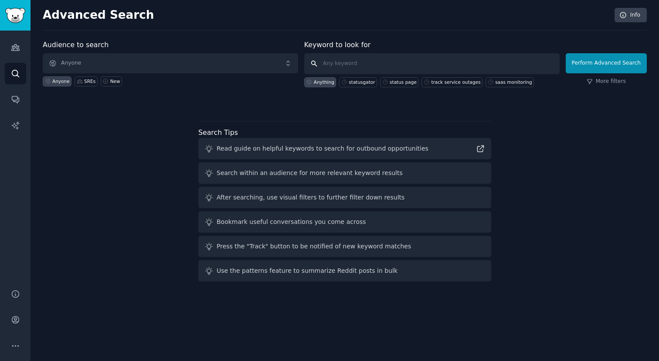
click at [358, 61] on input "text" at bounding box center [431, 63] width 255 height 21
click at [354, 81] on div "statusgator" at bounding box center [362, 82] width 26 height 6
type input "statusgator"
click at [623, 64] on button "Perform Advanced Search" at bounding box center [606, 63] width 81 height 20
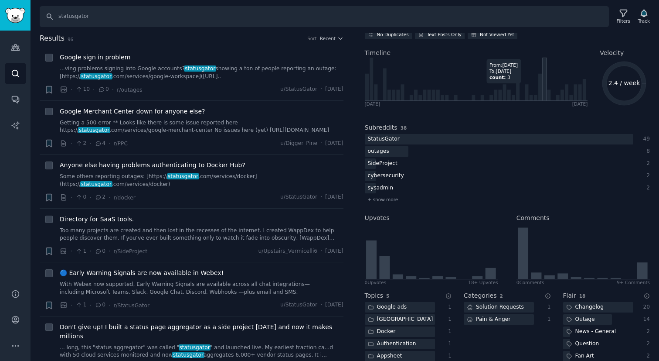
scroll to position [44, 0]
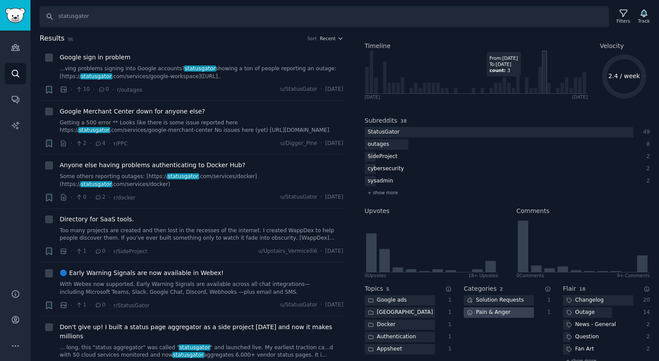
click at [486, 310] on div "Pain & Anger" at bounding box center [489, 312] width 50 height 11
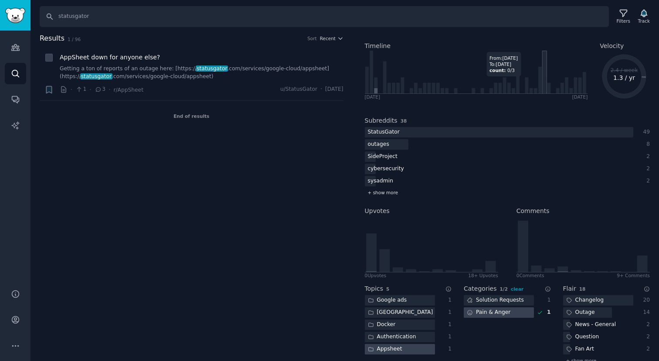
click at [378, 189] on span "+ show more" at bounding box center [383, 192] width 31 height 6
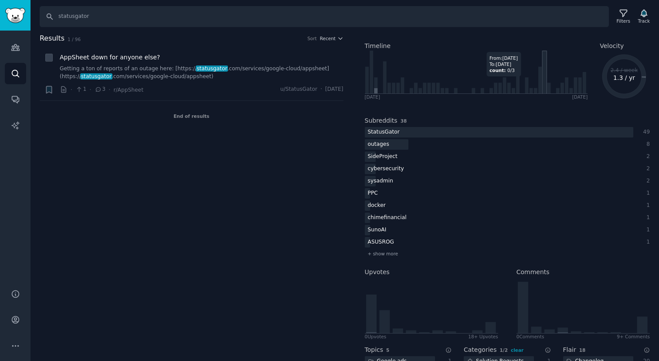
click at [1, 50] on div "Audiences Search Conversations AI Reports" at bounding box center [15, 155] width 31 height 248
click at [12, 49] on icon "Sidebar" at bounding box center [15, 47] width 9 height 9
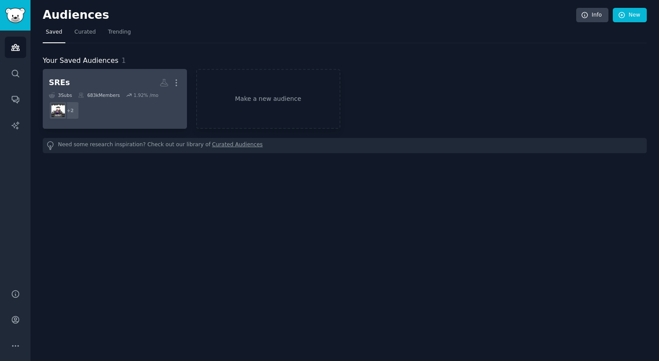
click at [91, 78] on h2 "SREs More" at bounding box center [115, 82] width 132 height 15
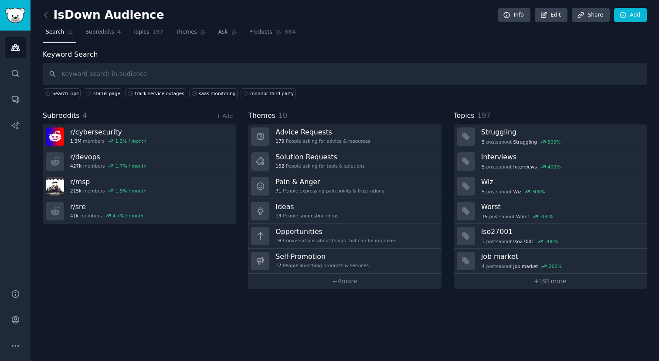
click at [225, 120] on div "Subreddits 4 + Add" at bounding box center [139, 115] width 193 height 11
click at [229, 112] on div "+ Add" at bounding box center [224, 115] width 23 height 9
click at [228, 116] on link "+ Add" at bounding box center [224, 116] width 17 height 6
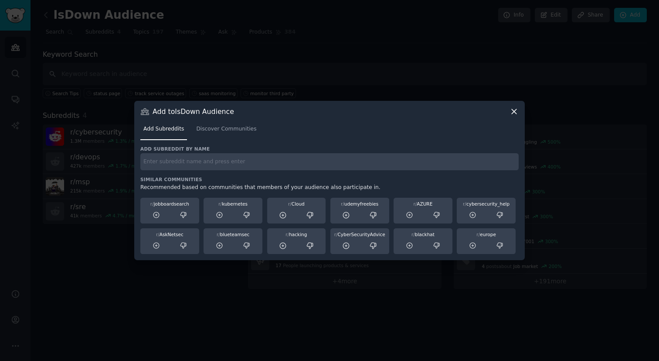
click at [206, 169] on input "text" at bounding box center [329, 161] width 378 height 17
type input "sysadmin"
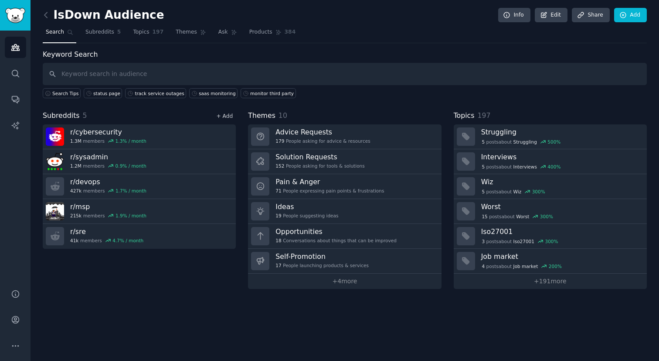
click at [224, 117] on link "+ Add" at bounding box center [224, 116] width 17 height 6
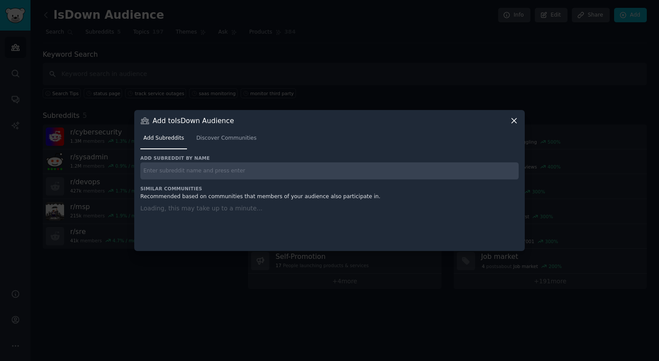
click at [203, 170] on div "Add subreddit by name Similar Communities Recommended based on communities that…" at bounding box center [329, 197] width 378 height 85
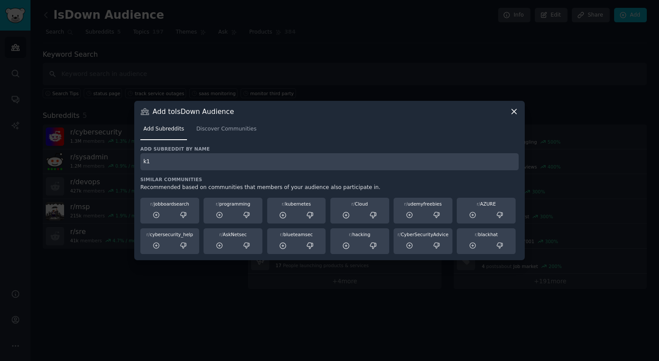
type input "k12"
click at [225, 129] on span "Discover Communities" at bounding box center [226, 129] width 60 height 8
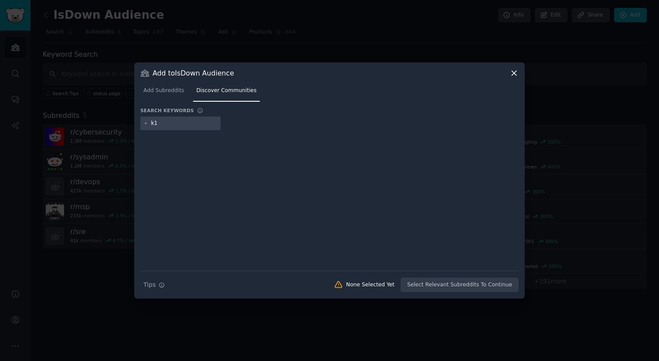
type input "k12"
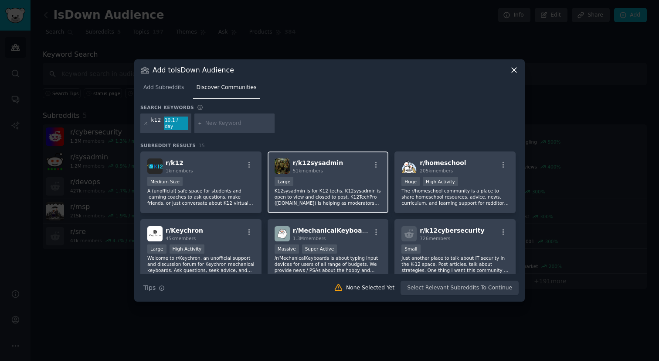
click at [330, 161] on span "r/ k12sysadmin" at bounding box center [318, 162] width 50 height 7
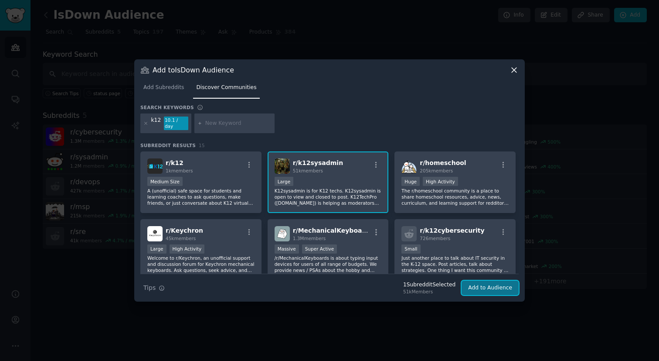
click at [468, 283] on button "Add to Audience" at bounding box center [490, 287] width 57 height 15
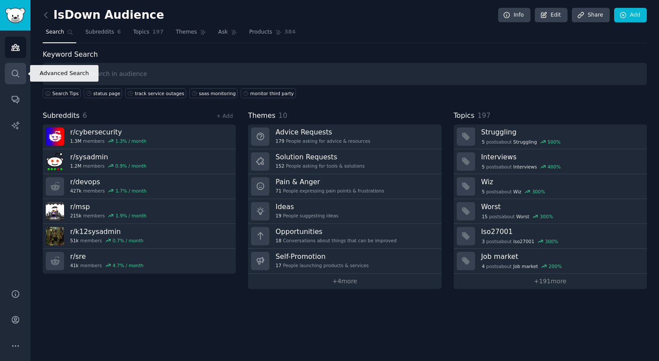
click at [15, 70] on icon "Sidebar" at bounding box center [15, 73] width 9 height 9
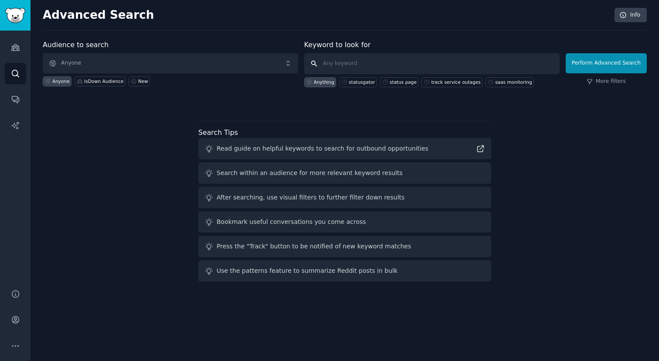
click at [338, 59] on input "text" at bounding box center [431, 63] width 255 height 21
type input "statusgato"
click button "Perform Advanced Search" at bounding box center [606, 63] width 81 height 20
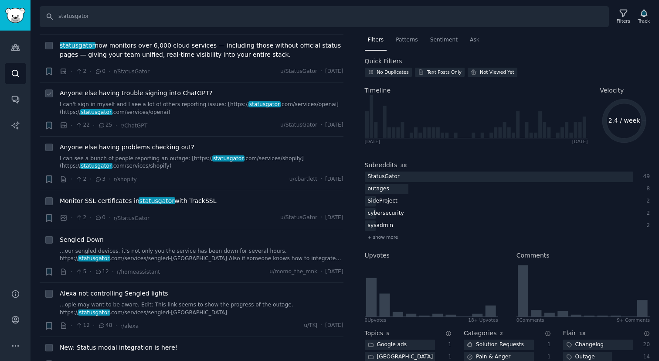
scroll to position [1477, 0]
click at [214, 250] on link "...our sengled devices, it's not only you the service has been down for several…" at bounding box center [202, 254] width 284 height 15
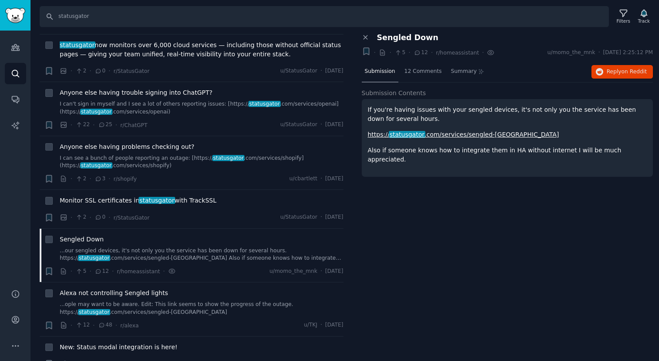
click at [391, 38] on span "Sengled Down" at bounding box center [407, 37] width 61 height 9
copy span "Sengled"
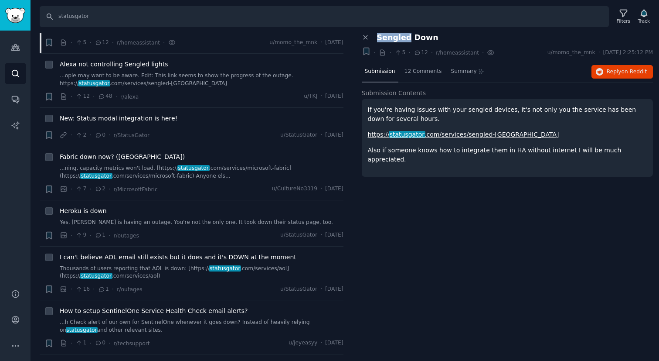
scroll to position [1714, 0]
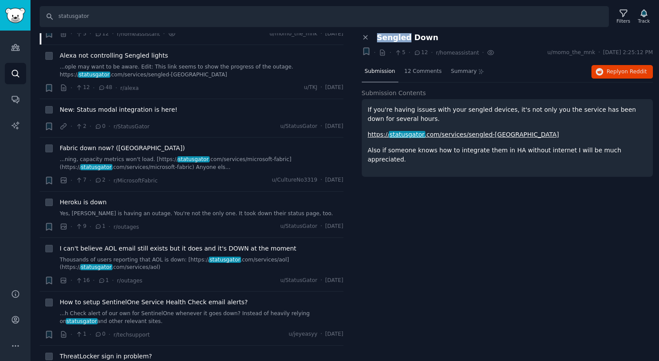
click at [230, 210] on link "Yes, Heroku is having an outage. You're not the only one. It took down their st…" at bounding box center [202, 214] width 284 height 8
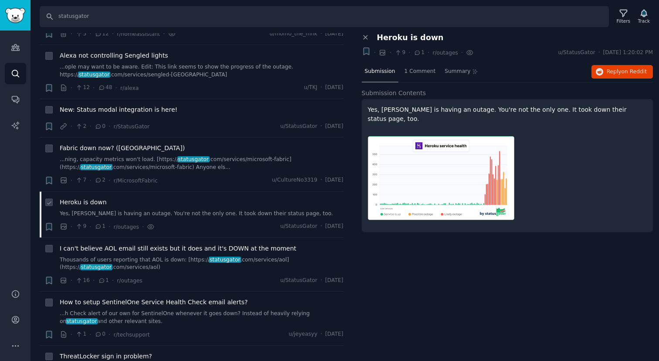
click at [92, 201] on span "Heroku is down" at bounding box center [83, 202] width 47 height 9
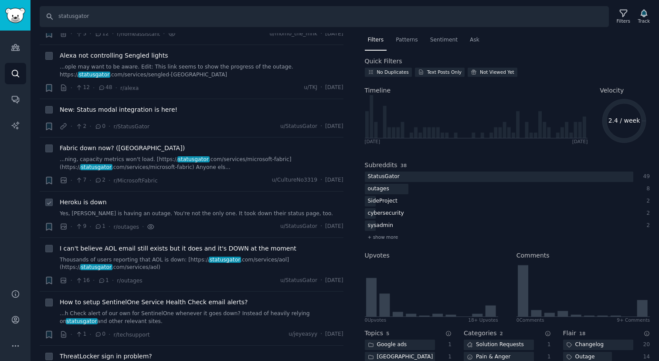
click at [147, 227] on icon at bounding box center [151, 226] width 8 height 9
click at [60, 206] on span "Heroku is down" at bounding box center [83, 202] width 47 height 9
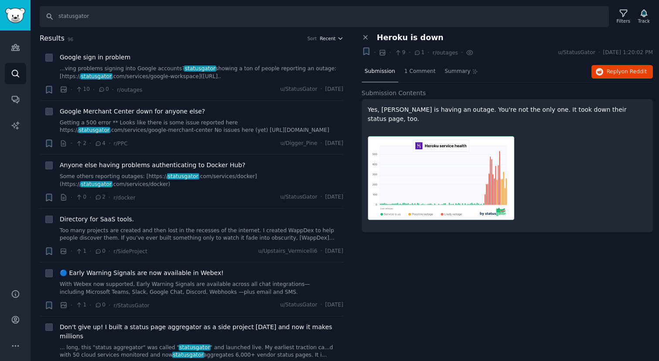
click at [334, 39] on button "Recent" at bounding box center [332, 38] width 24 height 6
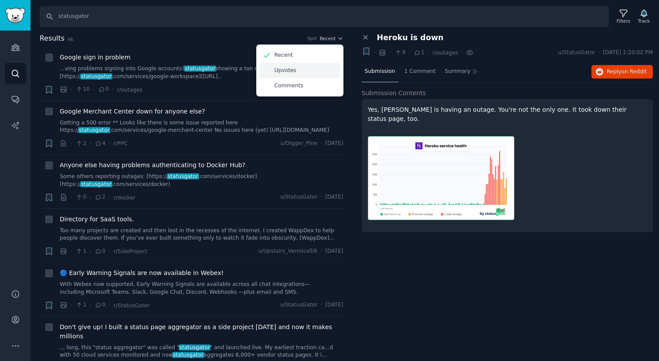
click at [300, 66] on div "Upvotes" at bounding box center [299, 70] width 81 height 15
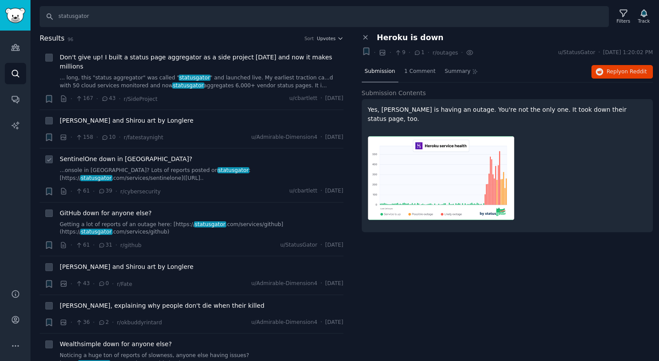
click at [147, 162] on div "SentinelOne down in Europe?" at bounding box center [202, 158] width 284 height 9
click at [134, 160] on span "SentinelOne down in Europe?" at bounding box center [126, 158] width 133 height 9
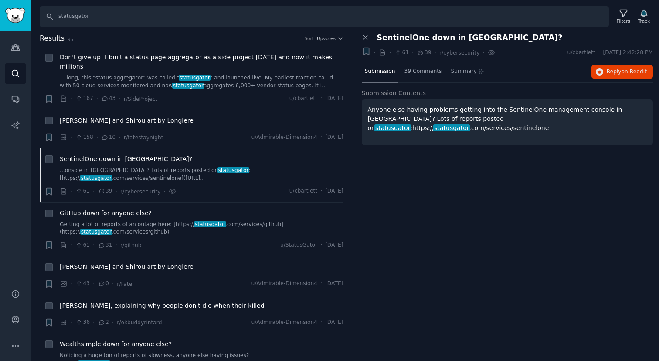
click at [455, 38] on span "SentinelOne down in Europe?" at bounding box center [470, 37] width 186 height 9
click at [310, 156] on div "SentinelOne down in Europe?" at bounding box center [202, 158] width 284 height 9
click at [267, 171] on link "...onsole in Europe? Lots of reports posted on statusgator : [https:// statusga…" at bounding box center [202, 174] width 284 height 15
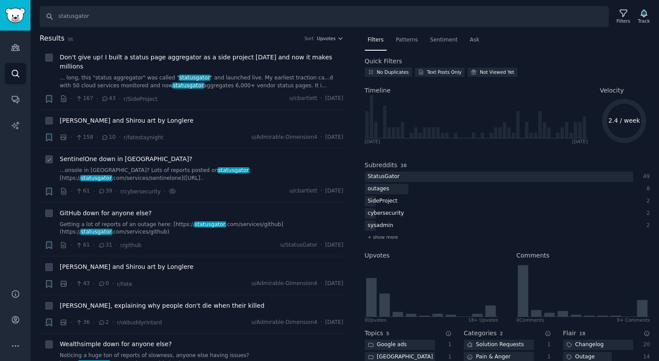
click at [313, 162] on div "SentinelOne down in Europe?" at bounding box center [202, 158] width 284 height 9
click at [122, 154] on span "SentinelOne down in Europe?" at bounding box center [126, 158] width 133 height 9
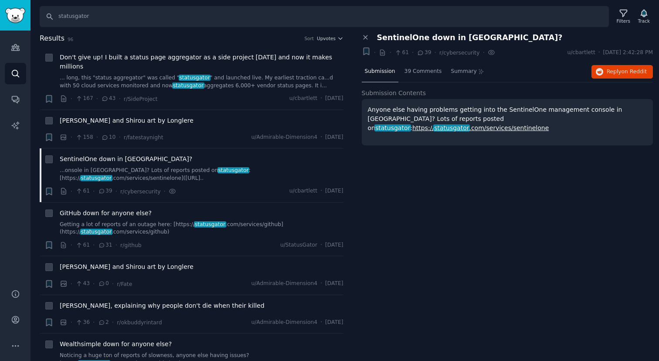
click at [432, 37] on span "SentinelOne down in Europe?" at bounding box center [470, 37] width 186 height 9
click at [384, 52] on icon at bounding box center [383, 53] width 4 height 6
click at [431, 68] on span "39 Comments" at bounding box center [423, 72] width 37 height 8
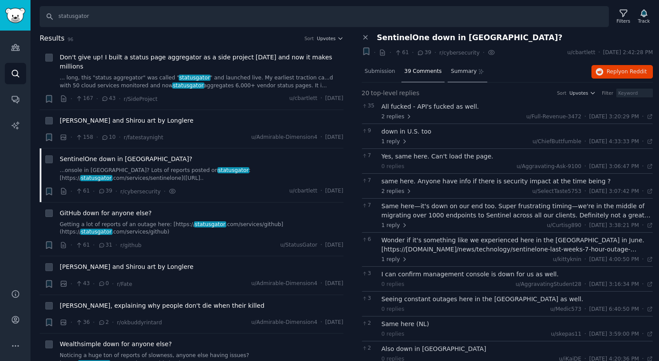
click at [459, 67] on div "Summary" at bounding box center [468, 71] width 40 height 21
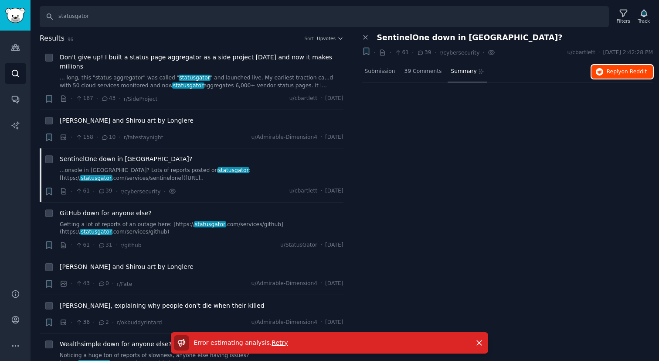
click at [604, 69] on button "Reply on Reddit" at bounding box center [622, 72] width 61 height 14
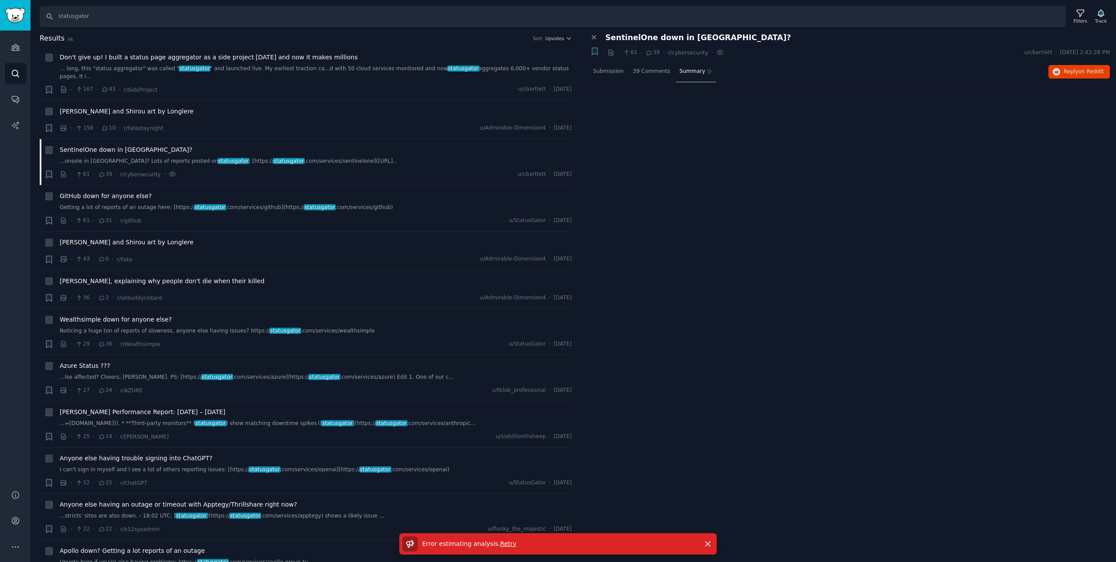
click at [654, 170] on div "Close panel SentinelOne down in Europe? Bookmark this conversation + · · 61 · 3…" at bounding box center [850, 297] width 532 height 529
click at [659, 150] on div "Close panel SentinelOne down in Europe? Bookmark this conversation + · · 61 · 3…" at bounding box center [850, 98] width 520 height 131
click at [659, 360] on div "Close panel SentinelOne down in Europe? Bookmark this conversation + · · 61 · 3…" at bounding box center [850, 297] width 532 height 529
click at [113, 16] on input "statusgator" at bounding box center [553, 16] width 1026 height 21
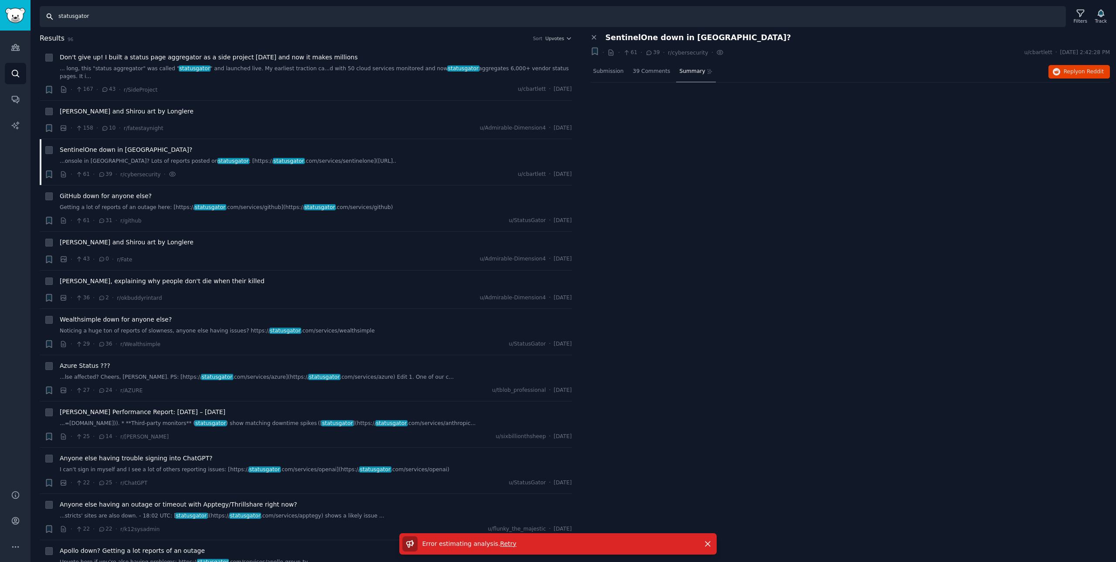
click at [113, 16] on input "statusgator" at bounding box center [553, 16] width 1026 height 21
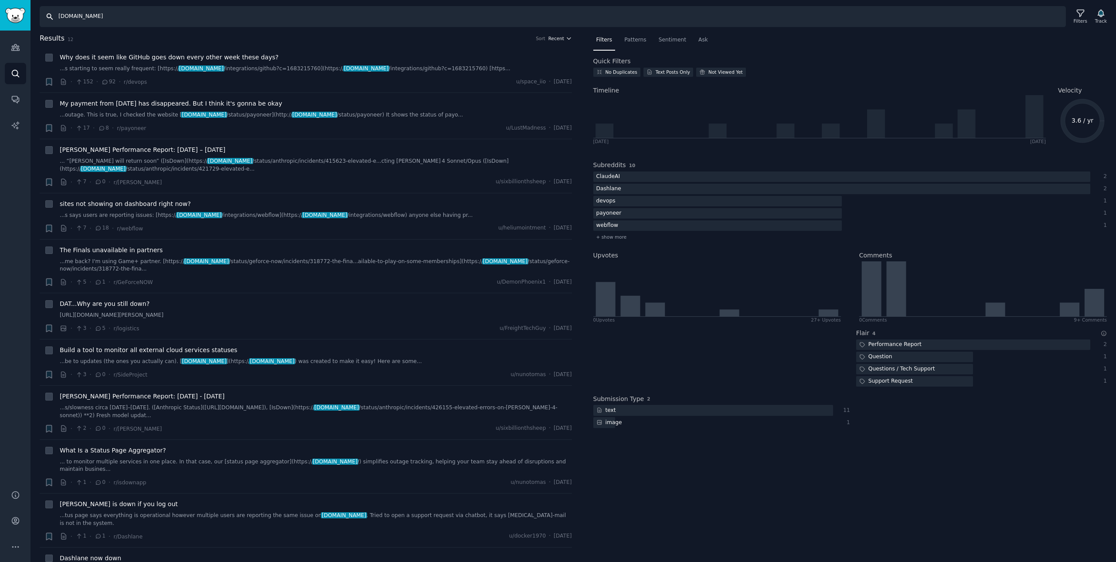
click at [562, 38] on button "Recent" at bounding box center [560, 38] width 24 height 6
click at [526, 68] on div "Upvotes" at bounding box center [528, 70] width 81 height 15
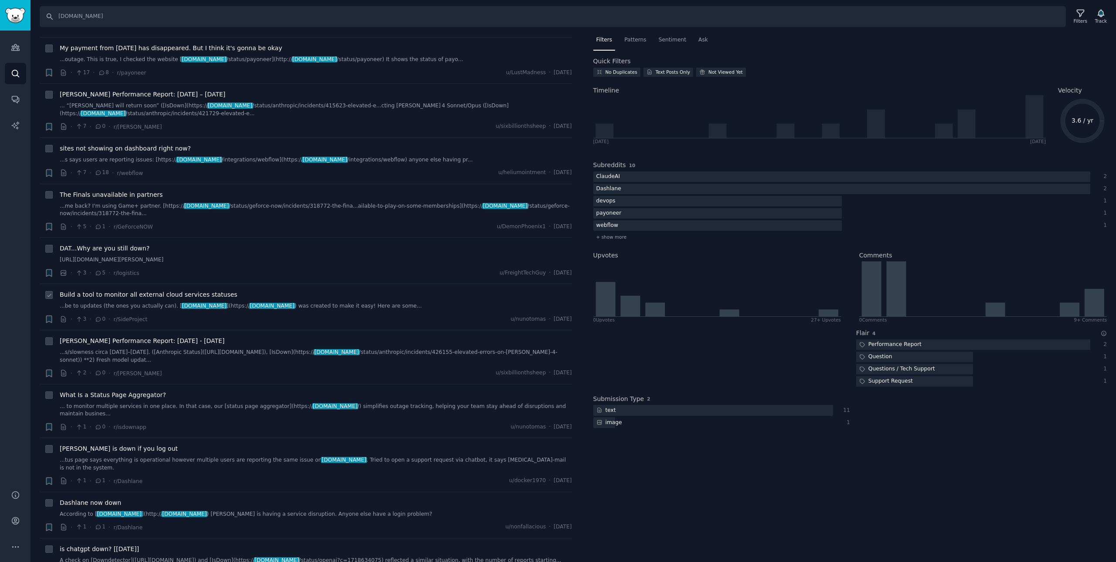
scroll to position [56, 0]
click at [203, 18] on input "isdown.app" at bounding box center [553, 16] width 1026 height 21
type input "statusgator"
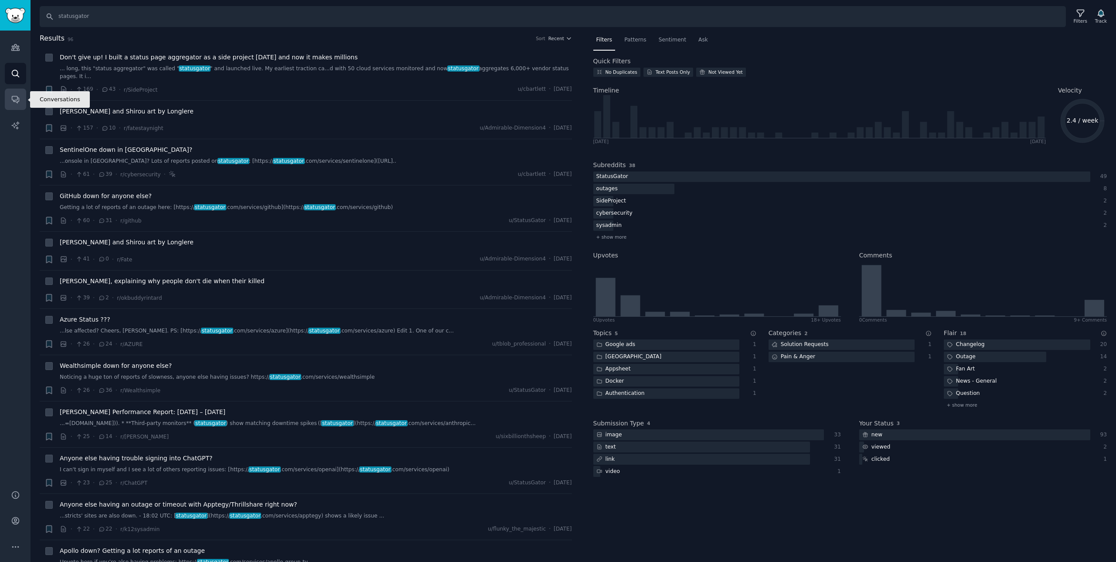
click at [17, 104] on link "Conversations" at bounding box center [15, 99] width 21 height 21
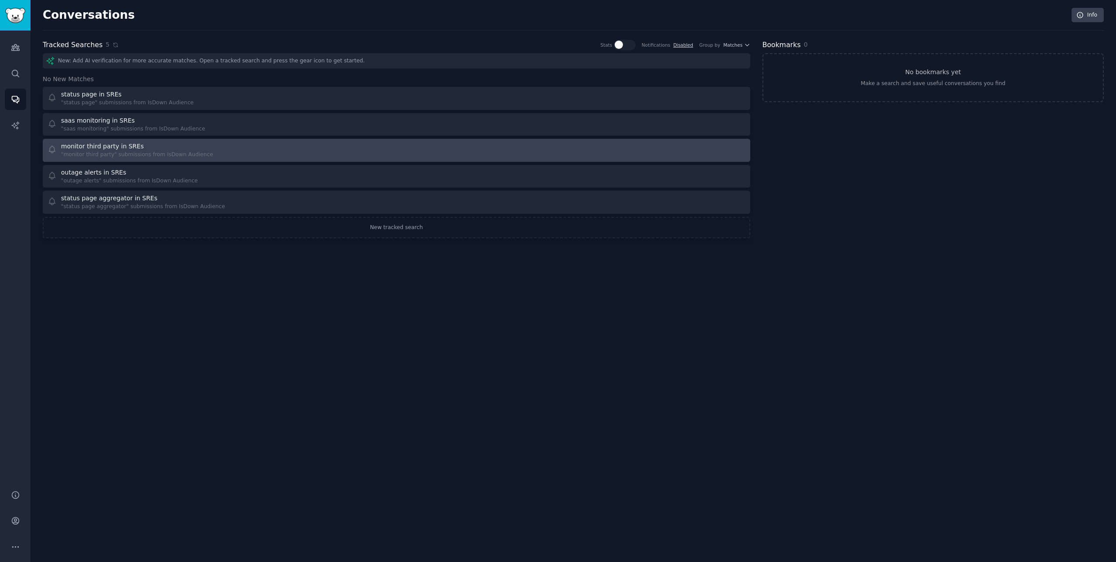
click at [102, 142] on div "monitor third party in SREs" at bounding box center [102, 146] width 83 height 9
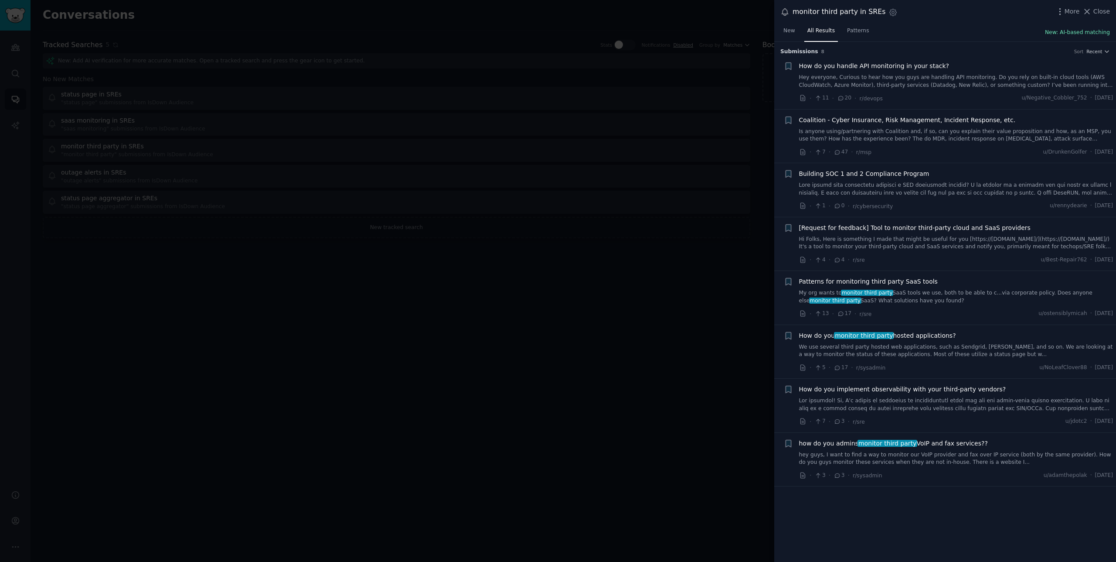
click at [659, 30] on button "New: AI-based matching" at bounding box center [1077, 33] width 65 height 8
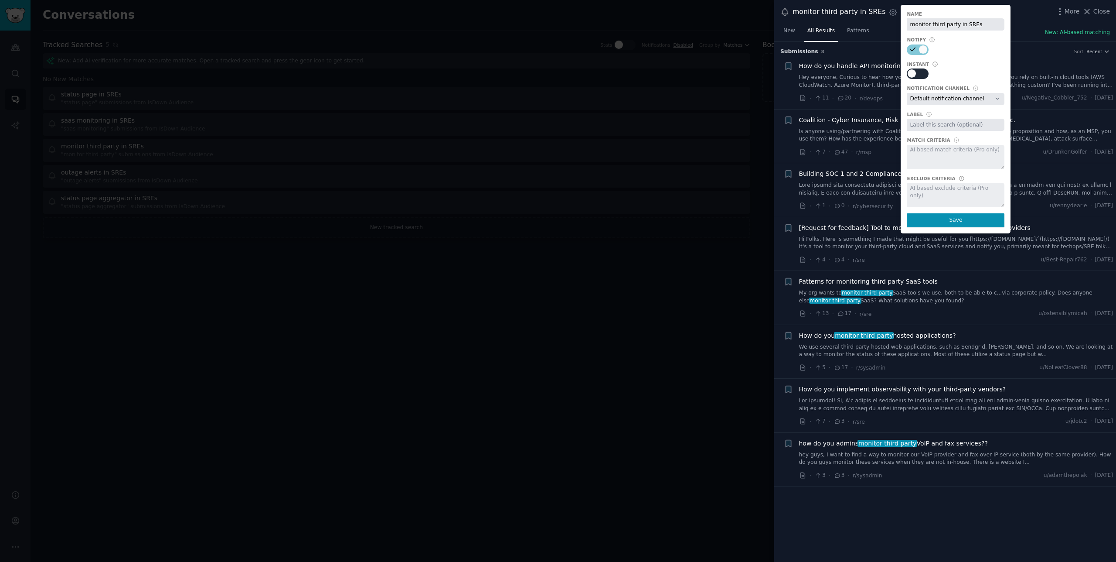
click at [659, 72] on div at bounding box center [921, 74] width 4 height 8
checkbox input "true"
click at [659, 95] on select "Default notification channel Email: nuno@isdown.app" at bounding box center [956, 99] width 98 height 12
select select "490"
click at [659, 93] on select "Default notification channel Email: nuno@isdown.app" at bounding box center [956, 99] width 98 height 12
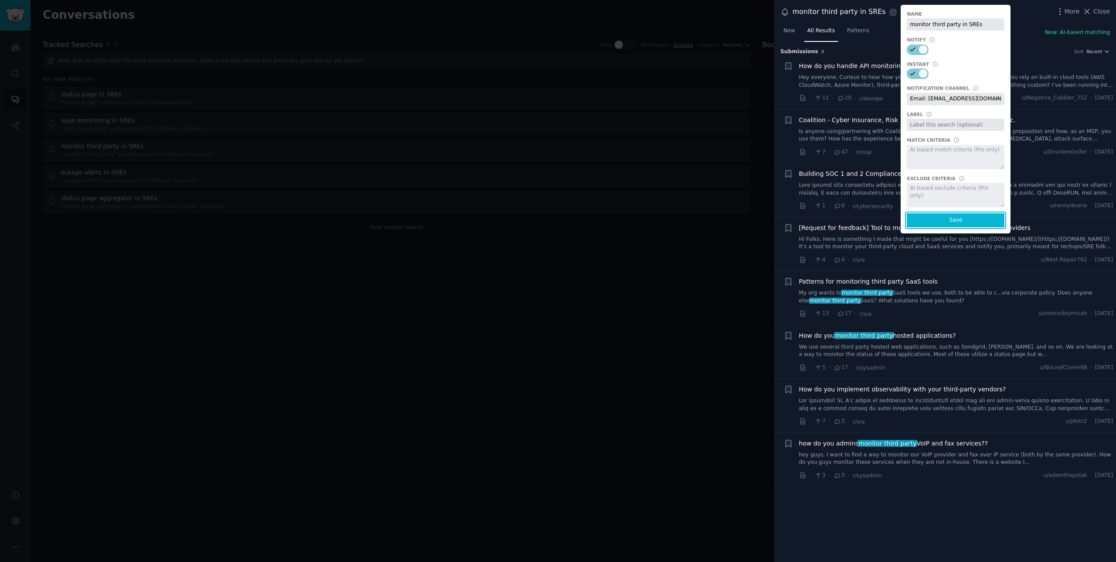
click at [659, 216] on button "Save" at bounding box center [956, 220] width 98 height 14
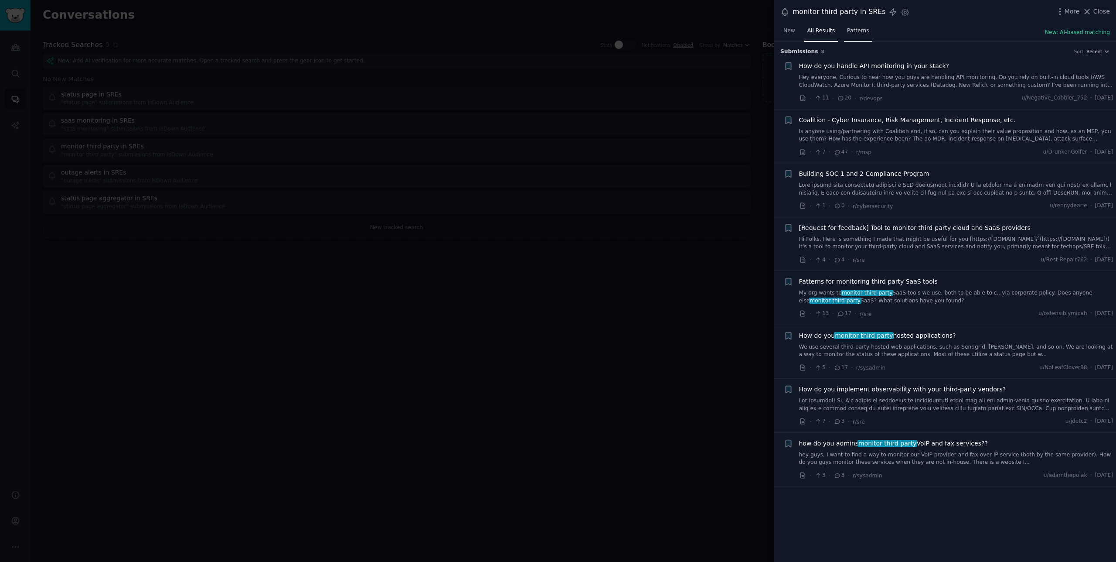
click at [659, 25] on link "Patterns" at bounding box center [858, 33] width 28 height 18
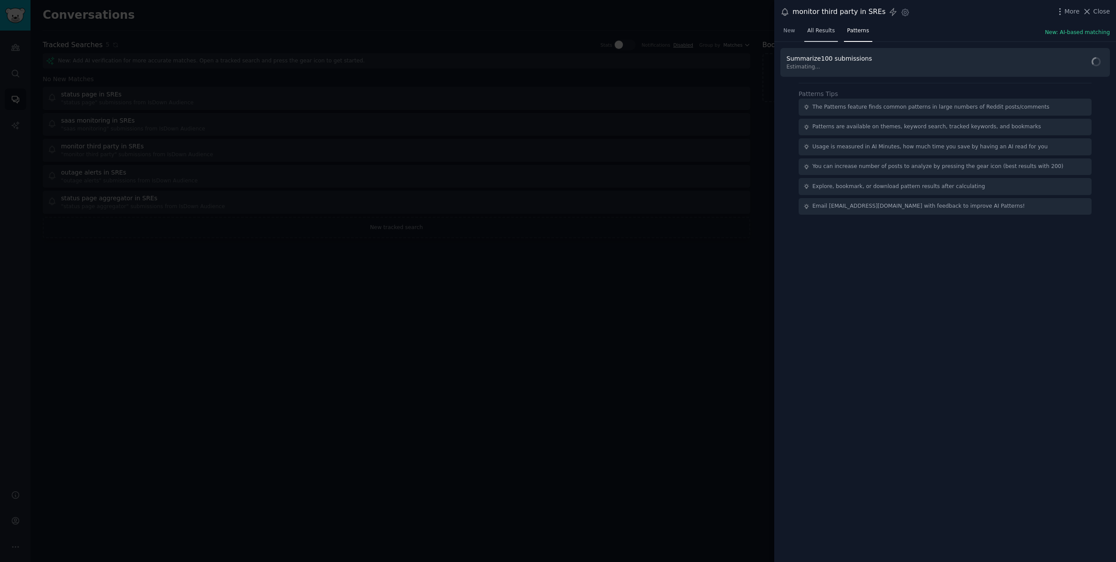
click at [659, 34] on link "All Results" at bounding box center [821, 33] width 34 height 18
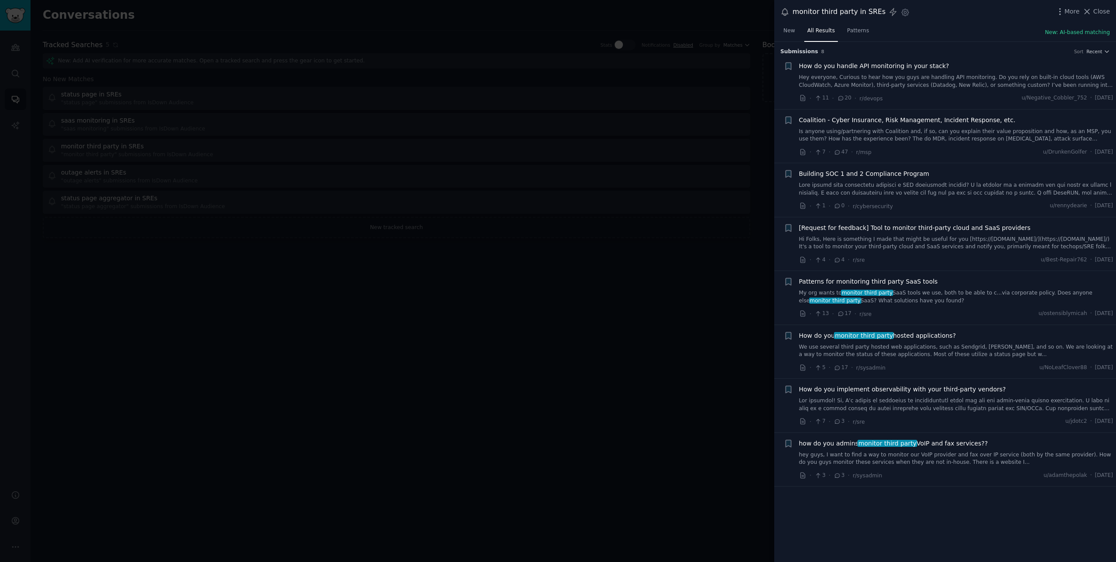
click at [659, 64] on span "How do you handle API monitoring in your stack?" at bounding box center [874, 65] width 150 height 9
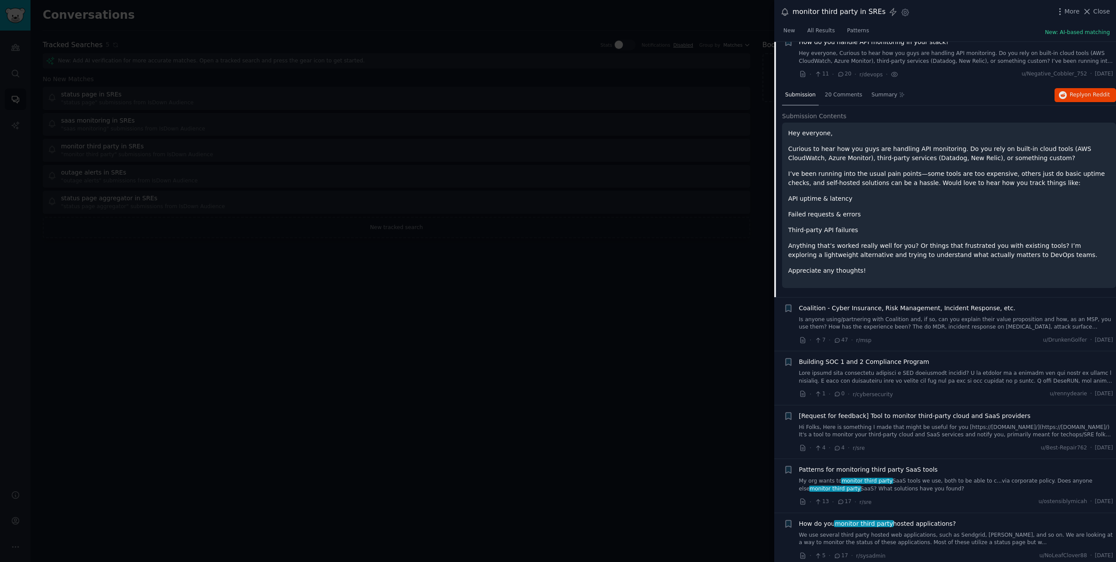
scroll to position [25, 0]
click at [659, 360] on span "Patterns for monitoring third party SaaS tools" at bounding box center [868, 468] width 139 height 9
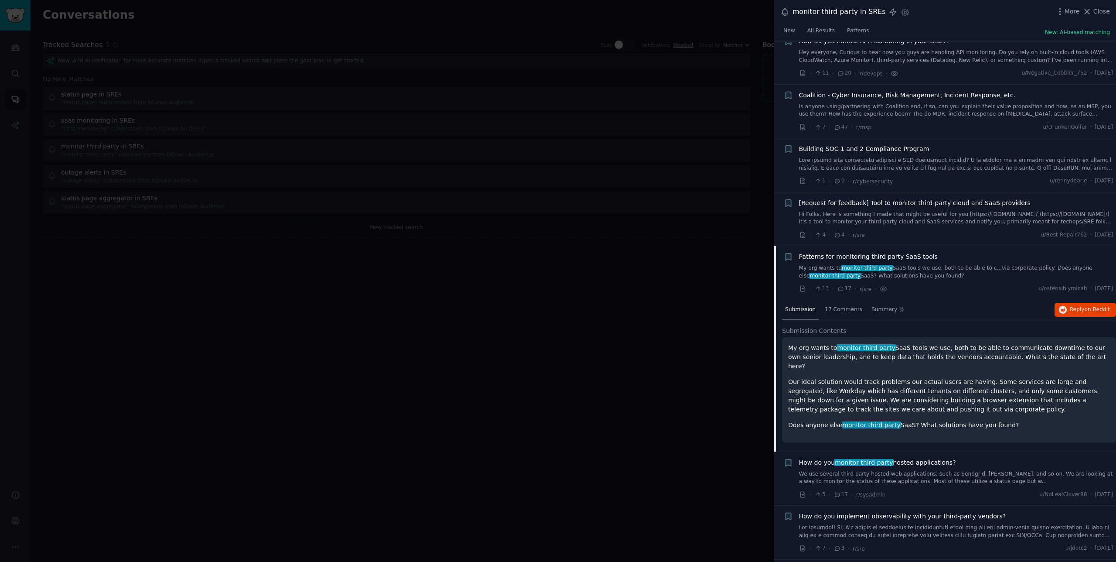
scroll to position [67, 0]
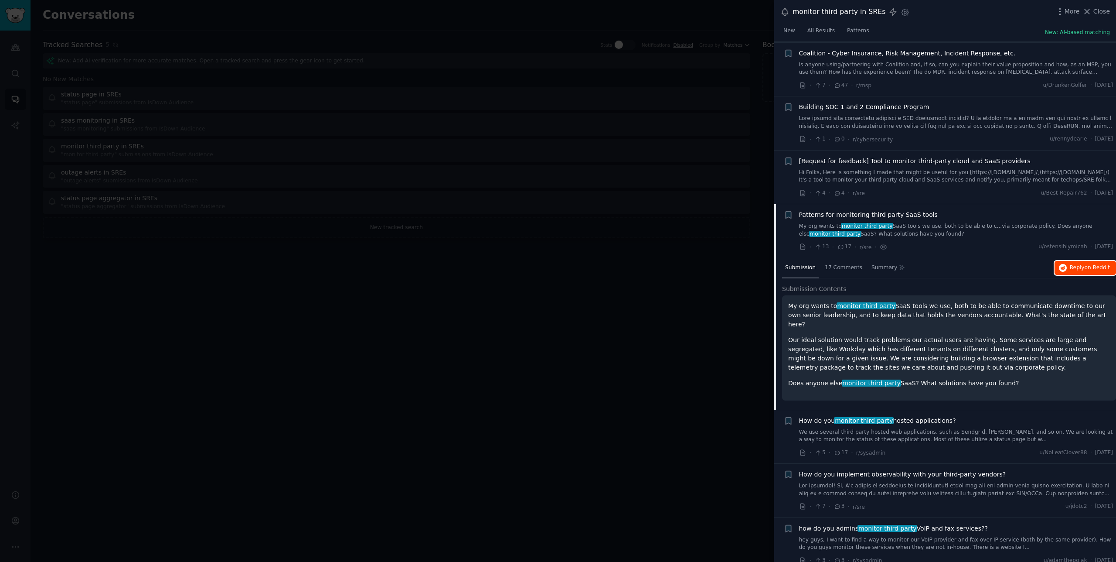
click at [659, 262] on button "Reply on Reddit" at bounding box center [1085, 268] width 61 height 14
